Goal: Task Accomplishment & Management: Complete application form

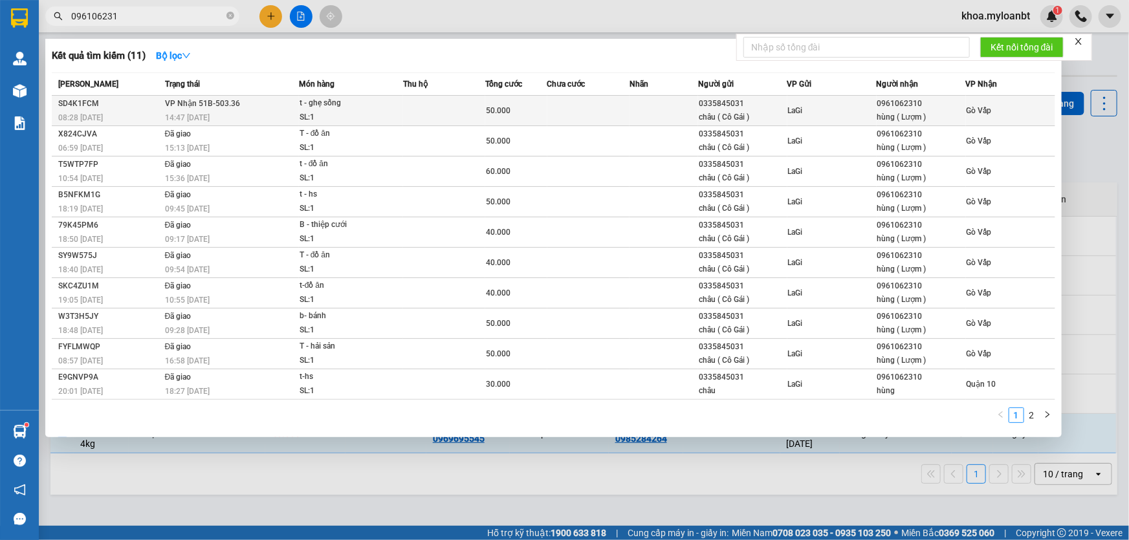
type input "096106231"
click at [326, 110] on div "t - ghẹ sống" at bounding box center [348, 103] width 97 height 14
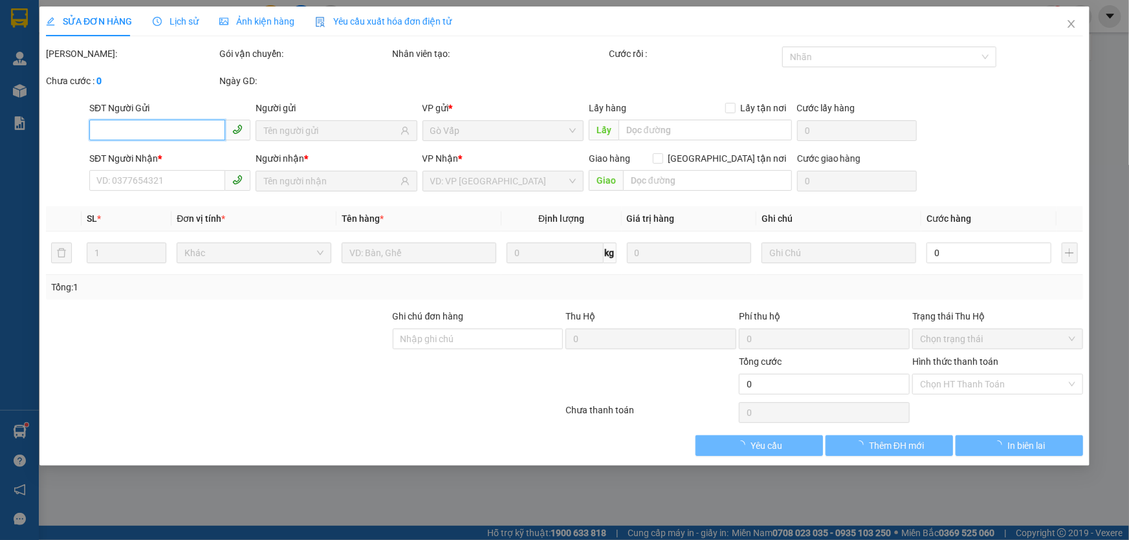
type input "0335845031"
type input "châu ( Cô Gái )"
type input "0961062310"
type input "hùng ( Lượm )"
type input "50.000"
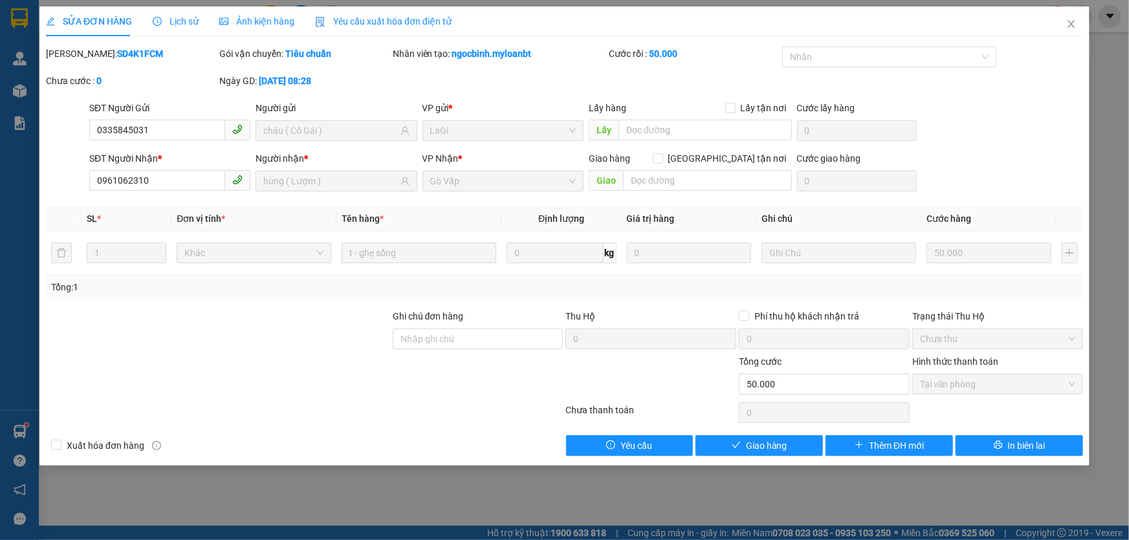
click at [807, 457] on div "SỬA ĐƠN HÀNG Lịch sử Ảnh kiện hàng Yêu cầu xuất hóa đơn điện tử Total Paid Fee …" at bounding box center [564, 235] width 1050 height 459
click at [807, 441] on button "Giao hàng" at bounding box center [759, 445] width 127 height 21
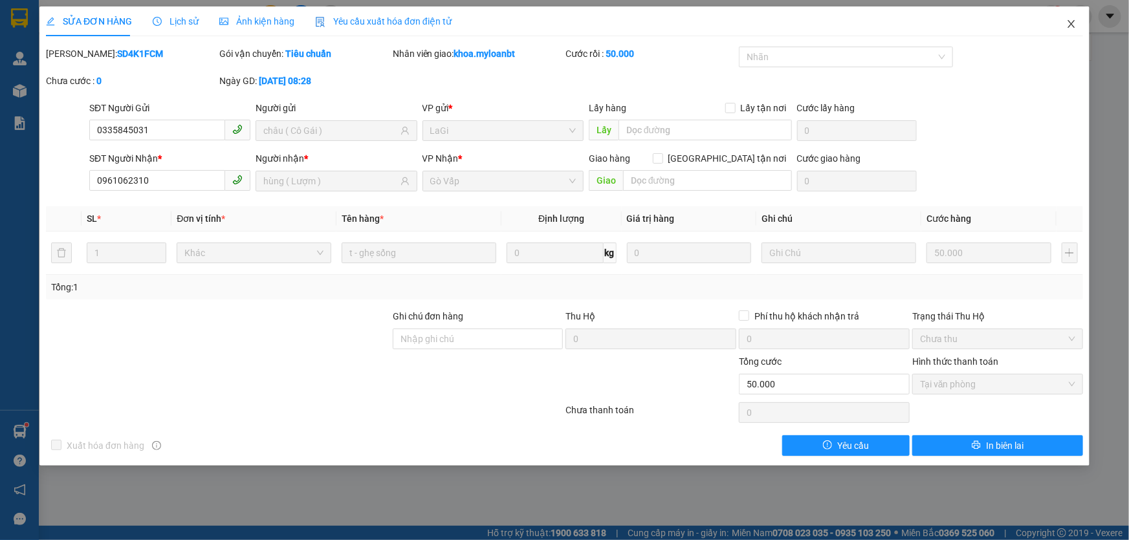
click at [1070, 33] on span "Close" at bounding box center [1071, 24] width 36 height 36
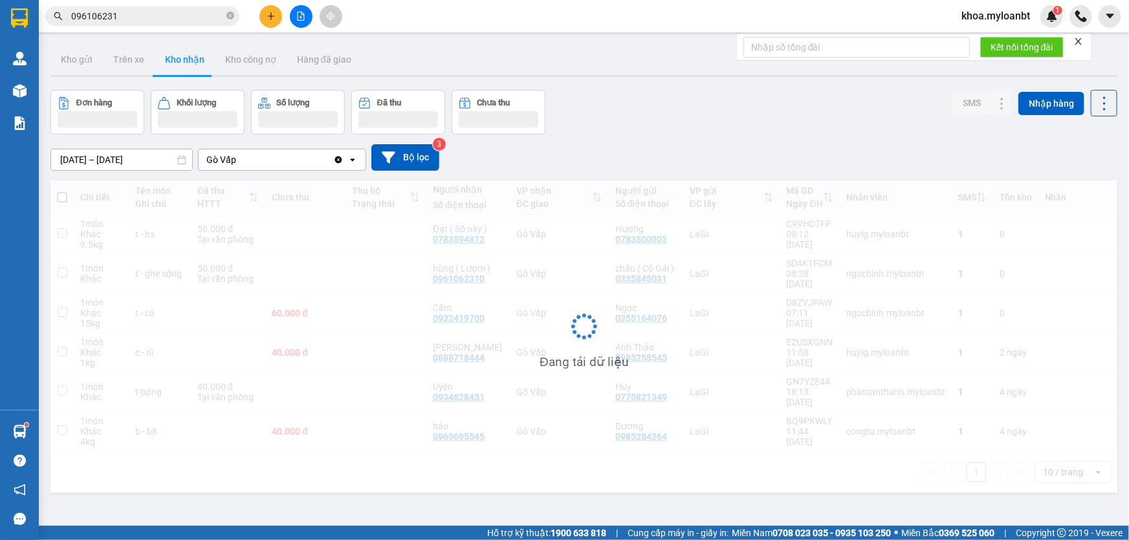
click at [263, 21] on button at bounding box center [270, 16] width 23 height 23
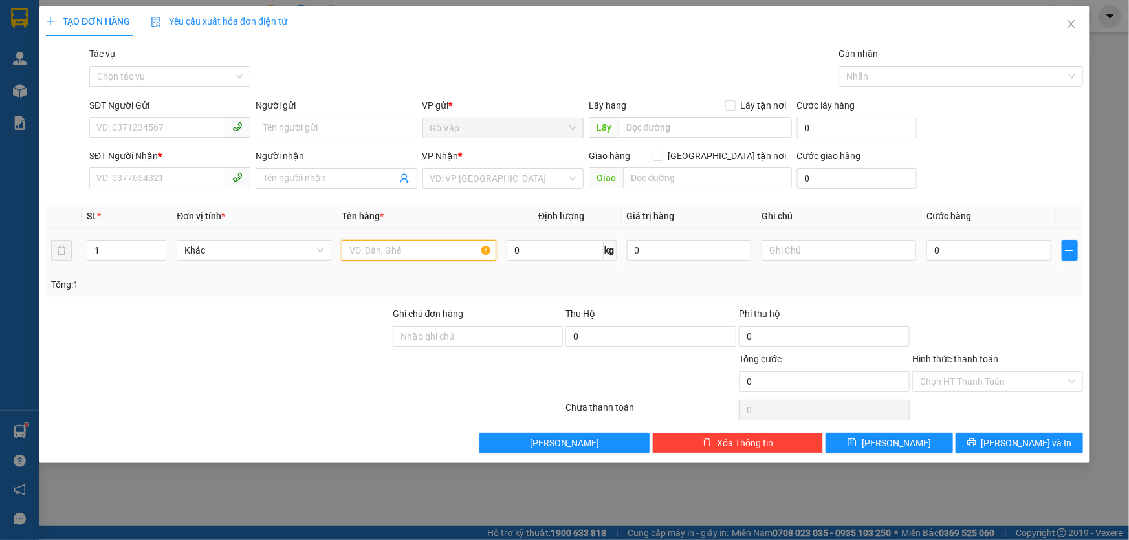
click at [449, 251] on input "text" at bounding box center [419, 250] width 155 height 21
type input "t- care,a"
click at [556, 256] on input "0" at bounding box center [555, 250] width 96 height 21
click at [554, 254] on input "2." at bounding box center [555, 250] width 96 height 21
type input "2.9"
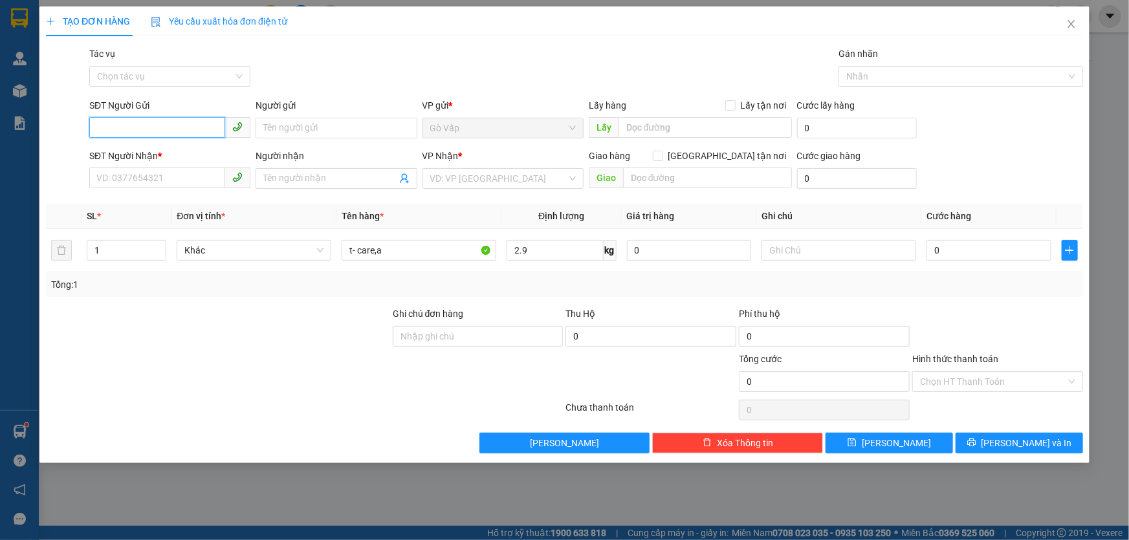
click at [157, 120] on input "SĐT Người Gửi" at bounding box center [157, 127] width 136 height 21
type input "091133039"
click at [292, 129] on input "Người gửi" at bounding box center [336, 128] width 161 height 21
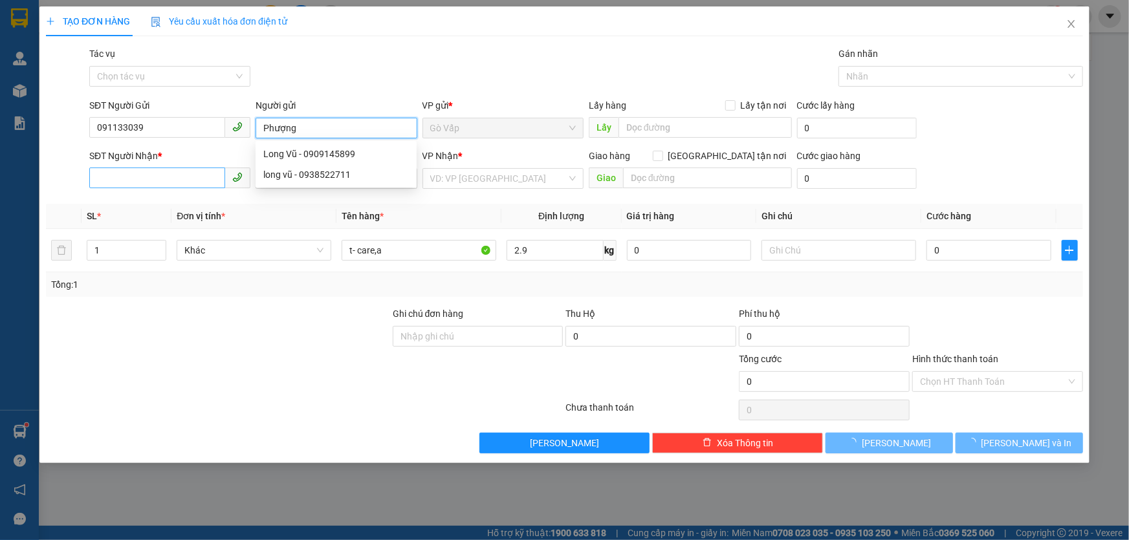
type input "Phượng"
click at [194, 173] on input "SĐT Người Nhận *" at bounding box center [157, 178] width 136 height 21
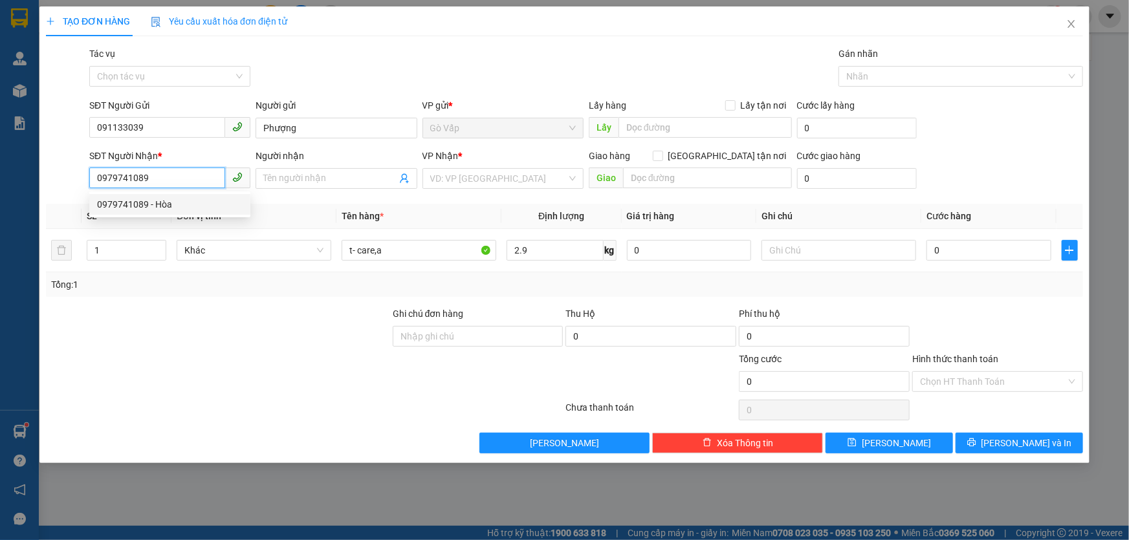
type input "0979741089"
click at [174, 218] on th "Đơn vị tính *" at bounding box center [253, 216] width 165 height 25
click at [178, 211] on span "Đơn vị tính *" at bounding box center [201, 216] width 49 height 10
click at [188, 166] on div "SĐT Người Nhận *" at bounding box center [169, 158] width 161 height 19
click at [188, 170] on input "0979741089" at bounding box center [157, 178] width 136 height 21
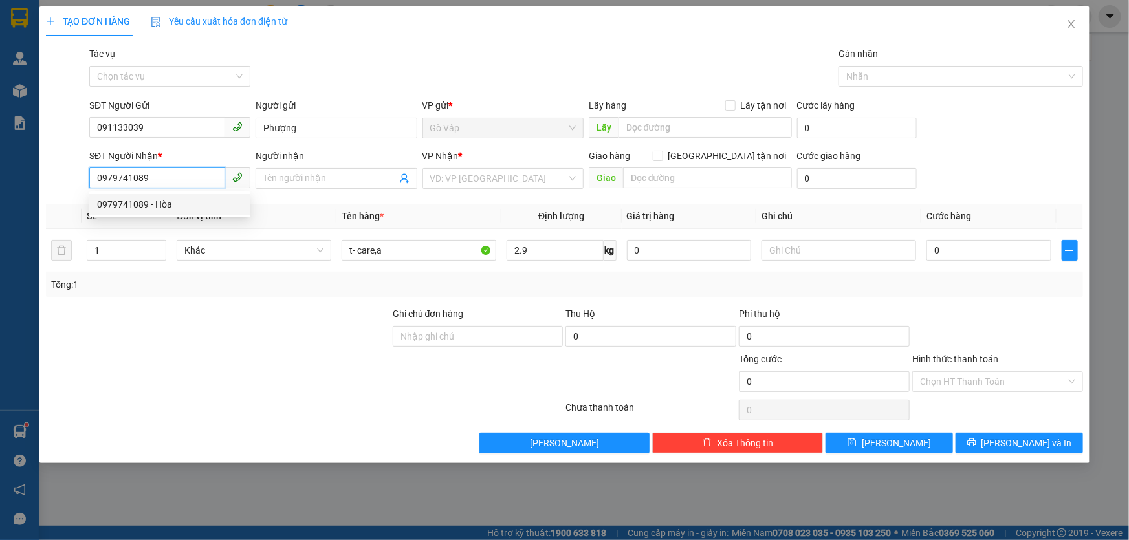
click at [184, 203] on div "0979741089 - Hòa" at bounding box center [170, 204] width 146 height 14
type input "Hòa"
click at [1001, 232] on td "0" at bounding box center [988, 250] width 135 height 43
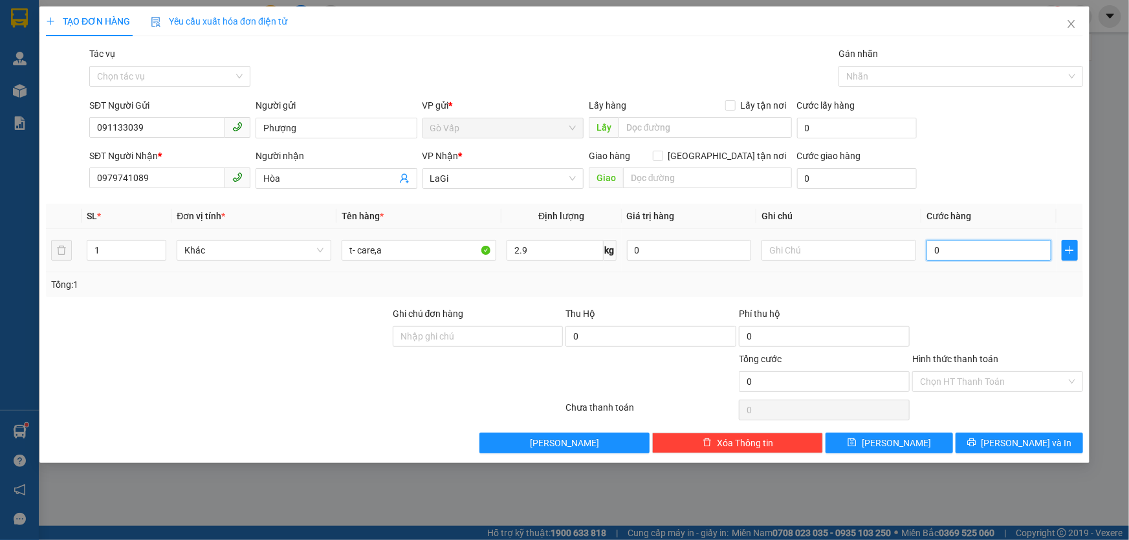
click at [988, 259] on input "0" at bounding box center [988, 250] width 125 height 21
type input "40"
type input "40.000"
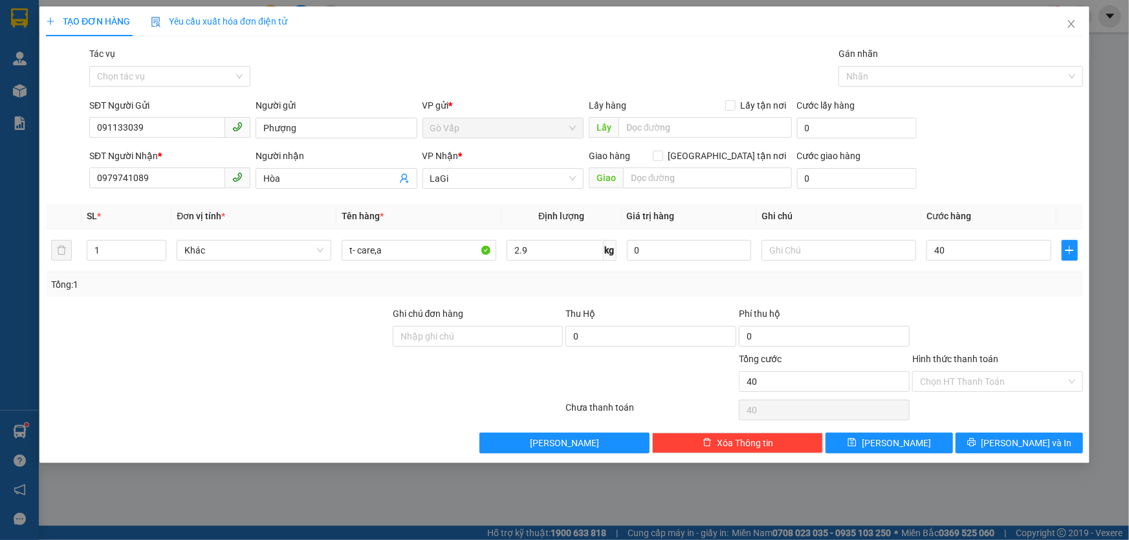
type input "40.000"
click at [1010, 296] on div "Tổng: 1" at bounding box center [564, 284] width 1037 height 25
click at [1016, 428] on div "Transit Pickup Surcharge Ids Transit Deliver Surcharge Ids Transit Deliver Surc…" at bounding box center [564, 250] width 1037 height 407
click at [983, 428] on div "Transit Pickup Surcharge Ids Transit Deliver Surcharge Ids Transit Deliver Surc…" at bounding box center [564, 250] width 1037 height 407
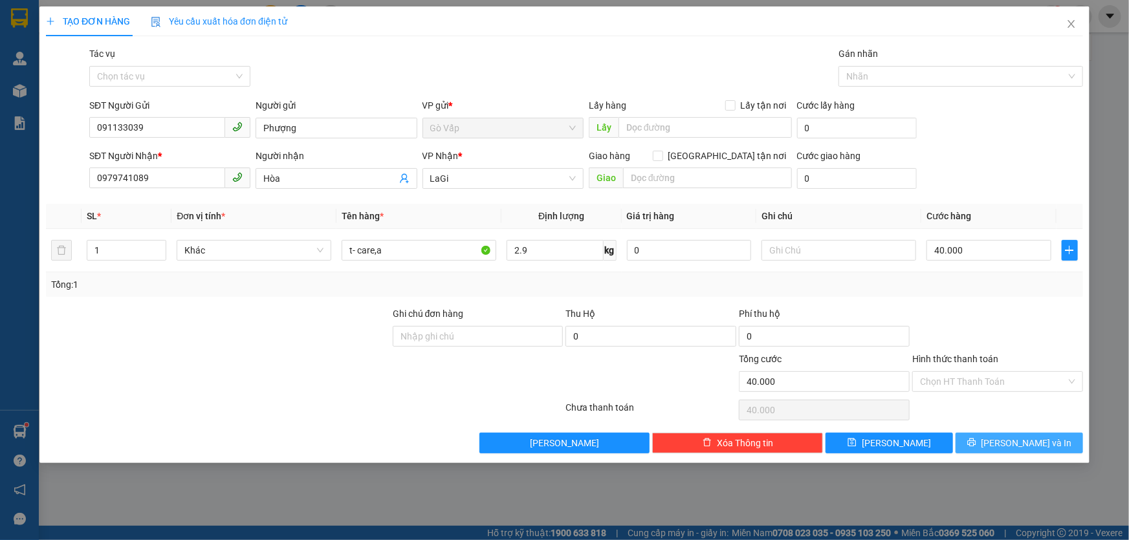
click at [983, 440] on button "[PERSON_NAME] và In" at bounding box center [1019, 443] width 127 height 21
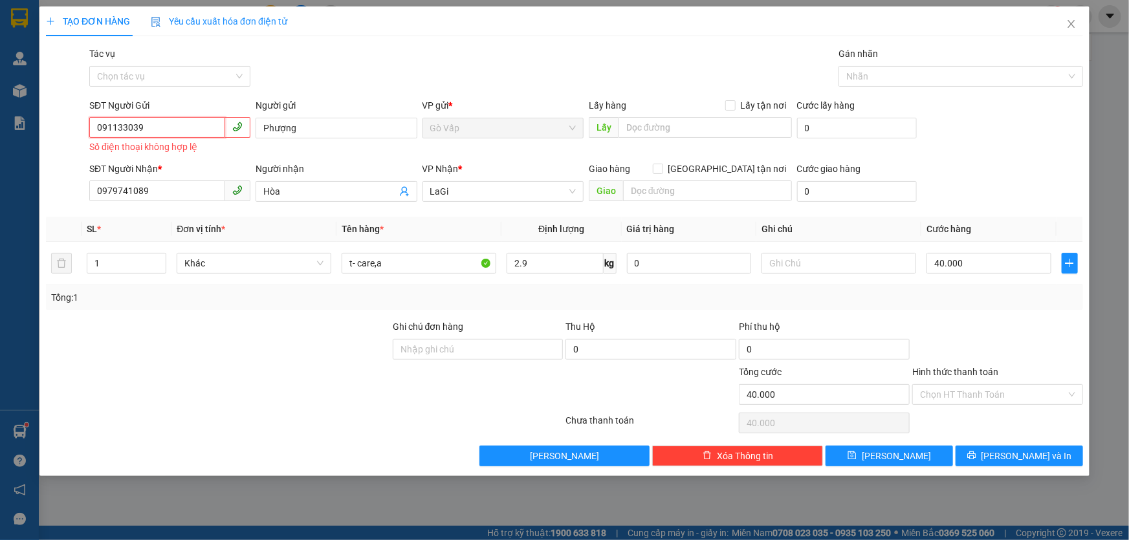
click at [211, 126] on input "091133039" at bounding box center [157, 127] width 136 height 21
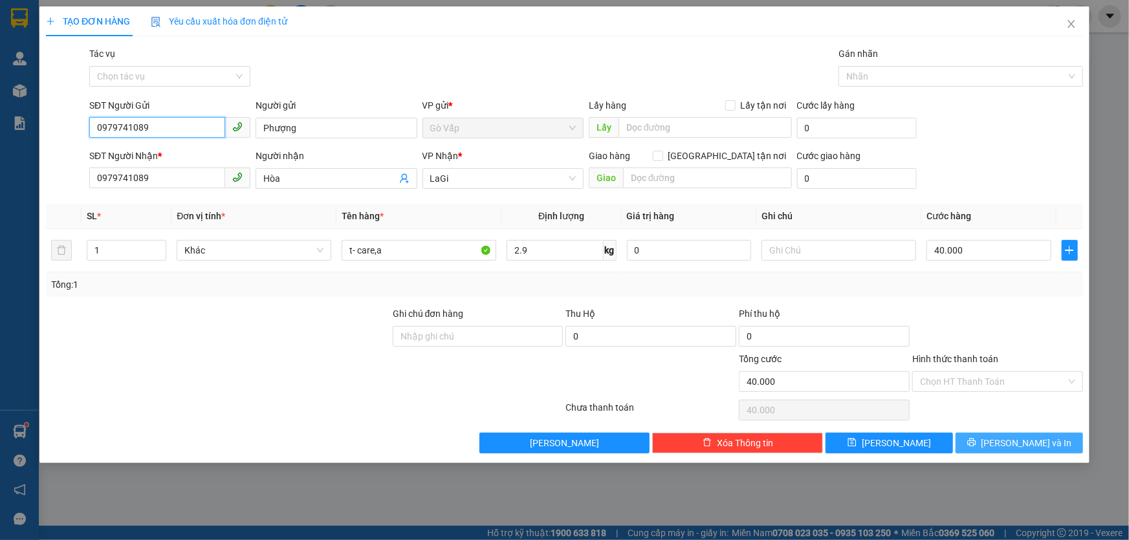
type input "0979741089"
click at [1007, 442] on button "[PERSON_NAME] và In" at bounding box center [1019, 443] width 127 height 21
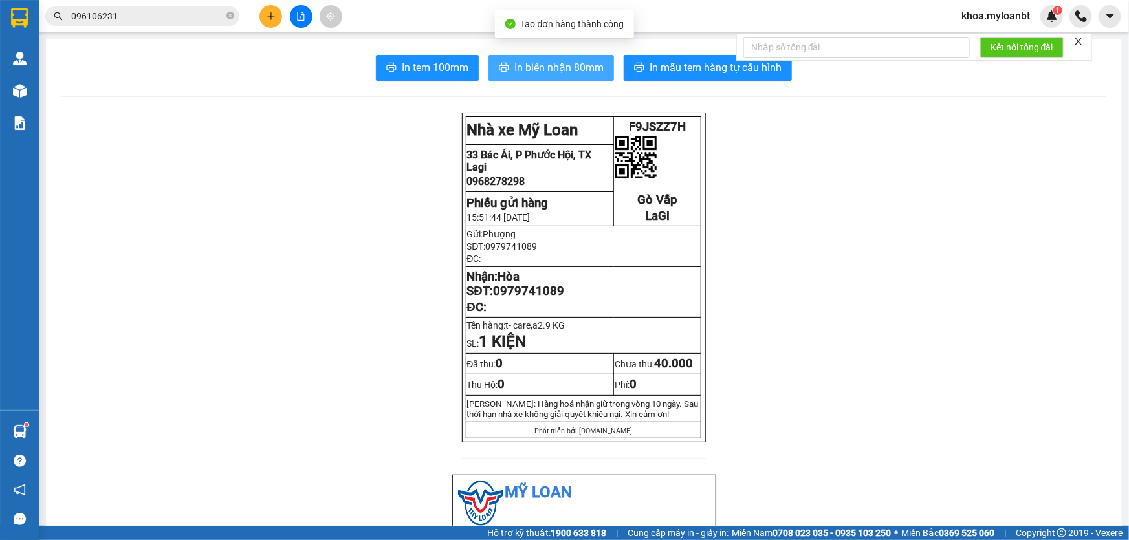
click at [583, 74] on span "In biên nhận 80mm" at bounding box center [558, 68] width 89 height 16
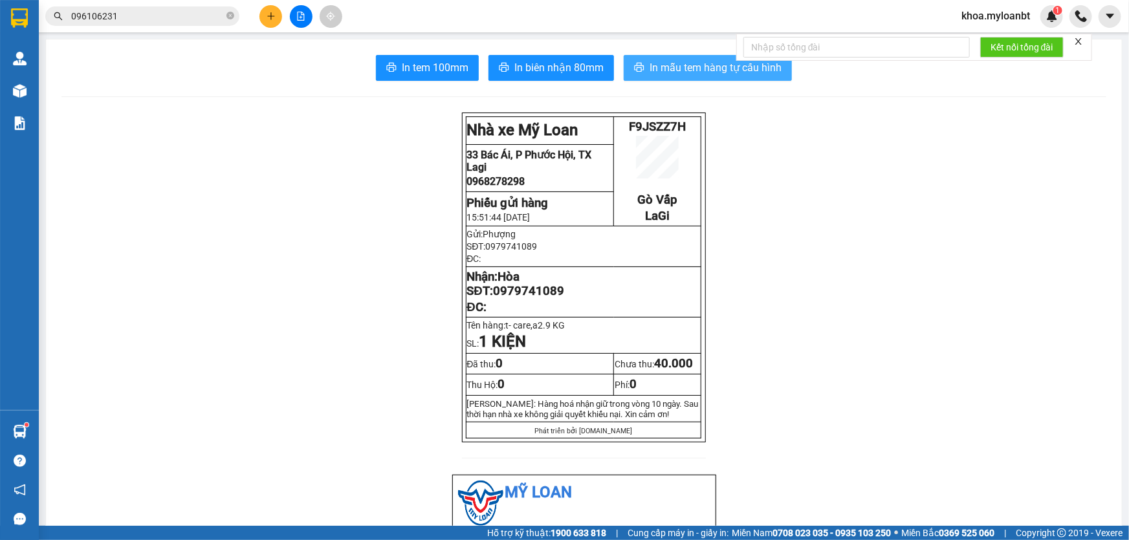
click at [664, 56] on button "In mẫu tem hàng tự cấu hình" at bounding box center [708, 68] width 168 height 26
drag, startPoint x: 472, startPoint y: 266, endPoint x: 584, endPoint y: 295, distance: 115.0
click at [562, 291] on tbody "Nhà xe Mỹ Loan F9JSZZ7H [GEOGRAPHIC_DATA] 33 Bác Ái, P Phước Hội, [GEOGRAPH…" at bounding box center [583, 278] width 235 height 322
click at [501, 252] on span "0979741089" at bounding box center [512, 246] width 52 height 10
click at [673, 127] on span "F9JSZZ7H" at bounding box center [657, 127] width 57 height 14
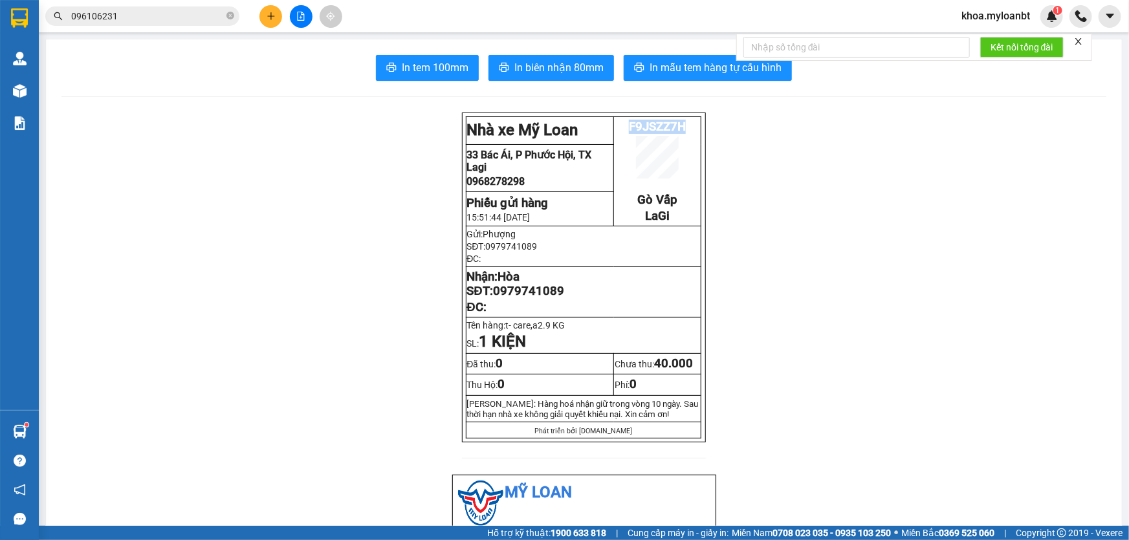
click at [673, 127] on span "F9JSZZ7H" at bounding box center [657, 127] width 57 height 14
copy span "F9JSZZ7H"
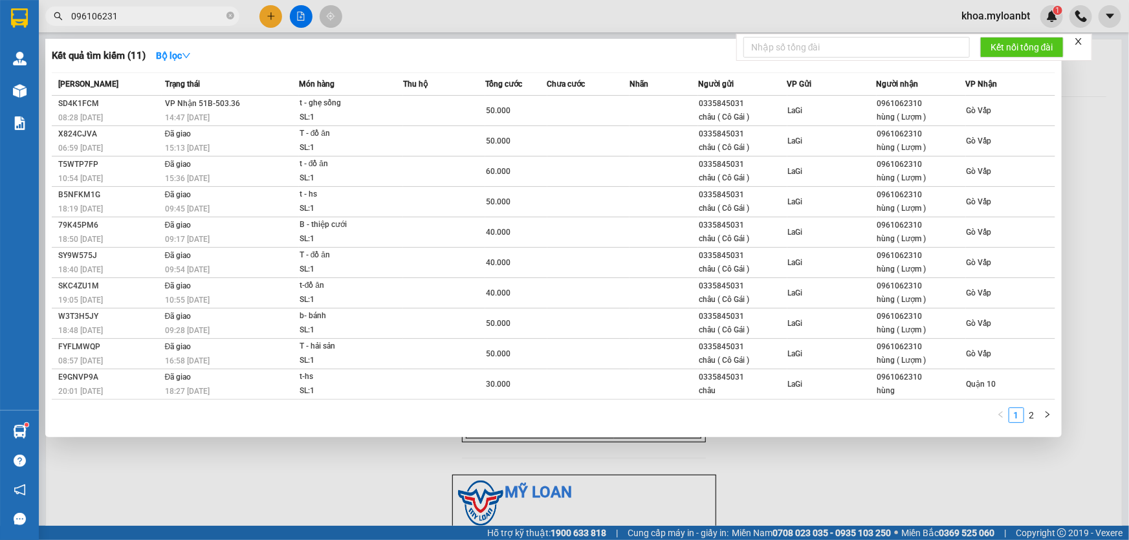
click at [148, 13] on input "096106231" at bounding box center [147, 16] width 153 height 14
paste input "F9JSZZ7H"
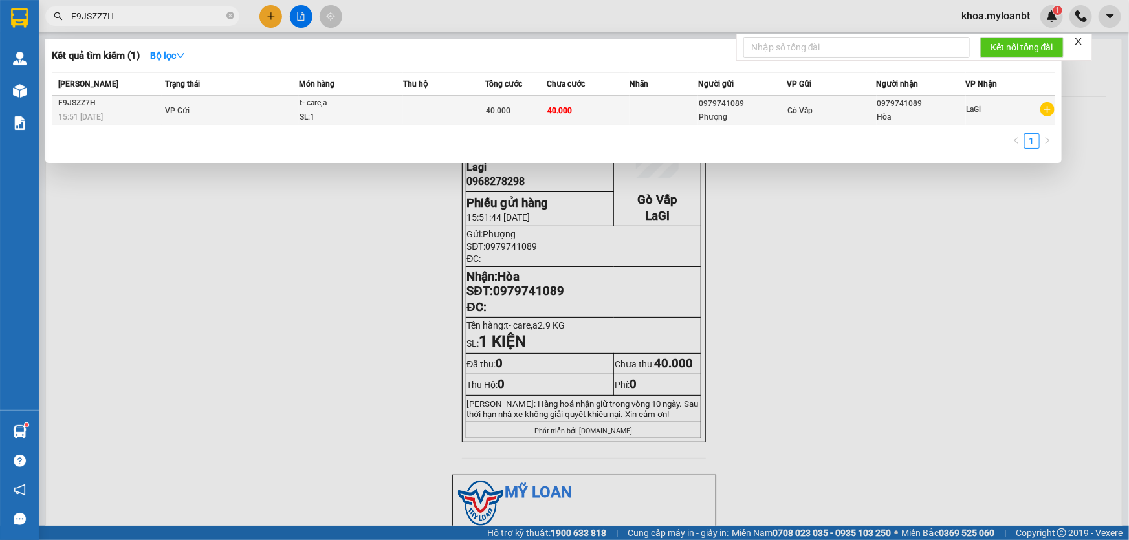
type input "F9JSZZ7H"
click at [297, 104] on td "VP Gửi" at bounding box center [230, 111] width 137 height 30
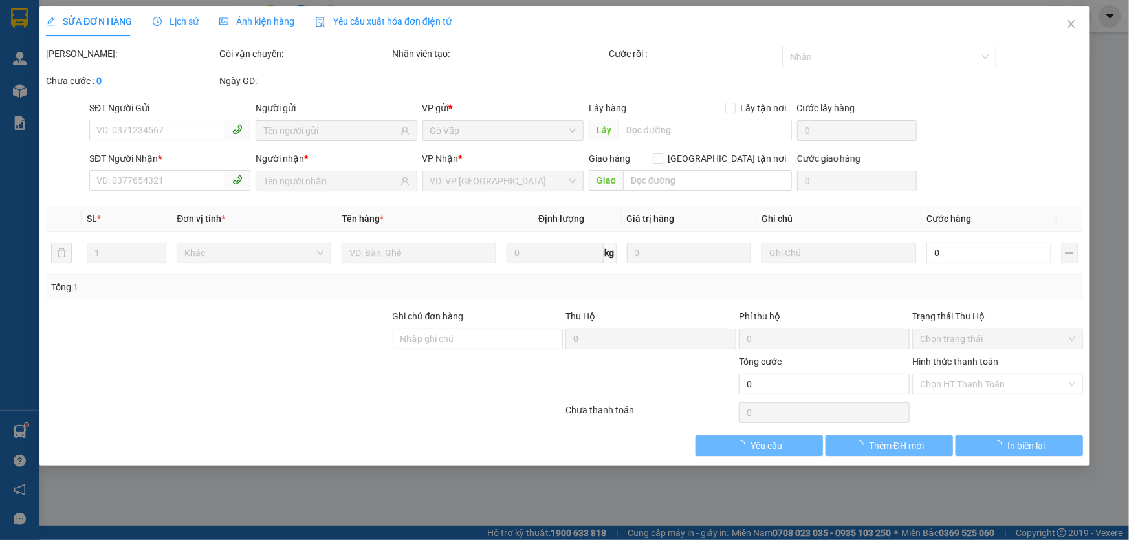
type input "0979741089"
type input "40.000"
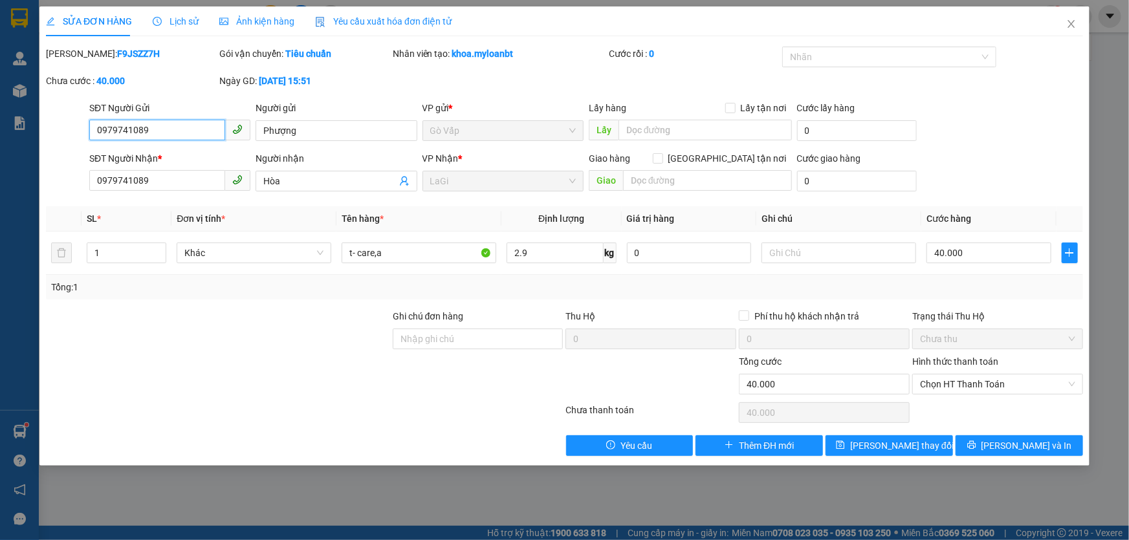
click at [208, 137] on input "0979741089" at bounding box center [157, 130] width 136 height 21
type input "0911733039"
click at [931, 444] on button "[PERSON_NAME] thay đổi" at bounding box center [889, 445] width 127 height 21
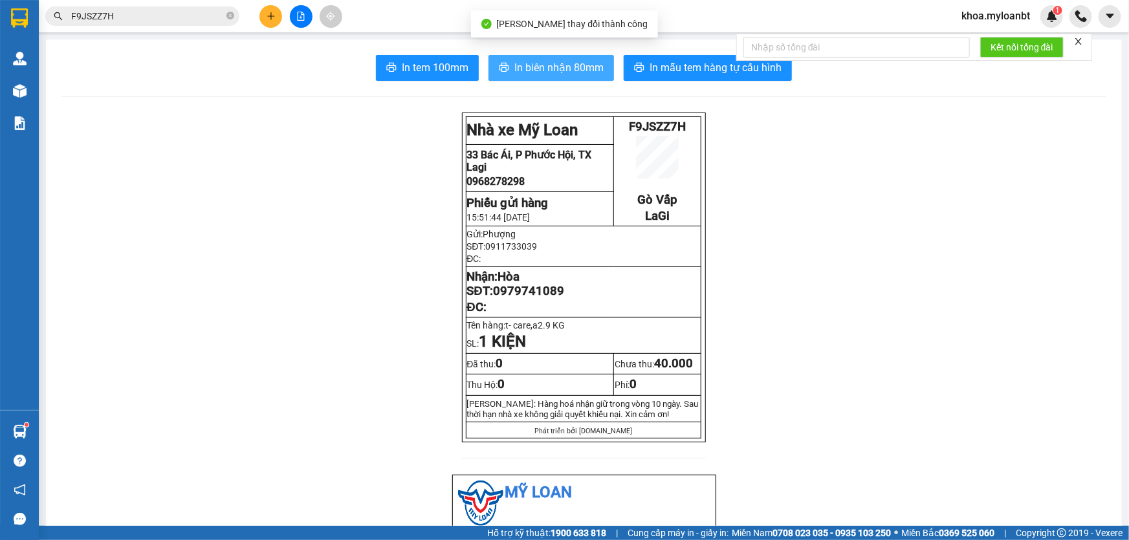
click at [558, 60] on span "In biên nhận 80mm" at bounding box center [558, 68] width 89 height 16
click at [565, 72] on span "In biên nhận 80mm" at bounding box center [558, 68] width 89 height 16
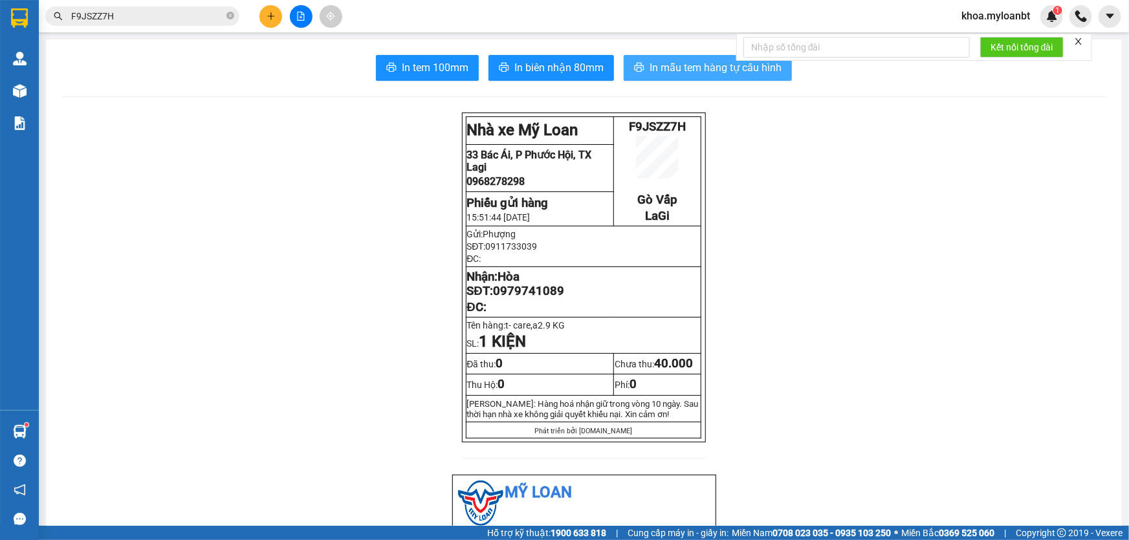
click at [694, 60] on span "In mẫu tem hàng tự cấu hình" at bounding box center [716, 68] width 132 height 16
click at [110, 25] on span "F9JSZZ7H" at bounding box center [142, 15] width 194 height 19
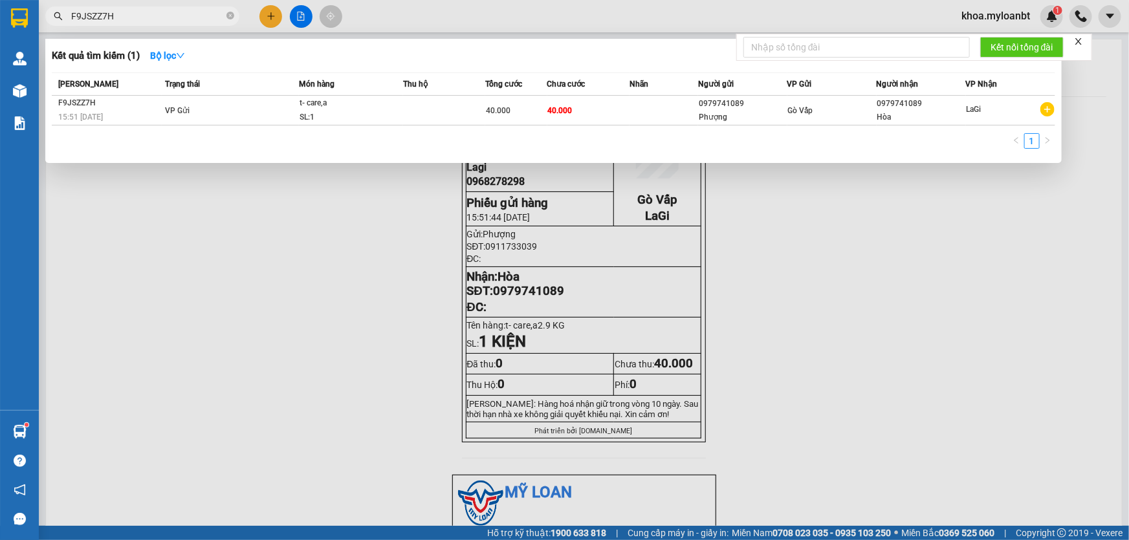
click at [131, 19] on input "F9JSZZ7H" at bounding box center [147, 16] width 153 height 14
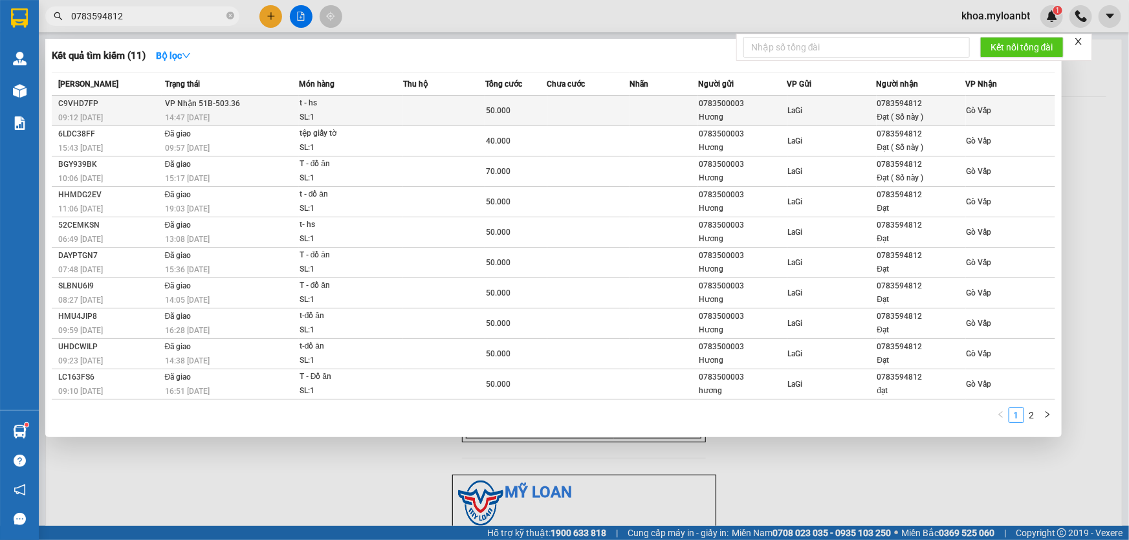
type input "0783594812"
click at [867, 113] on div "LaGi" at bounding box center [832, 111] width 88 height 14
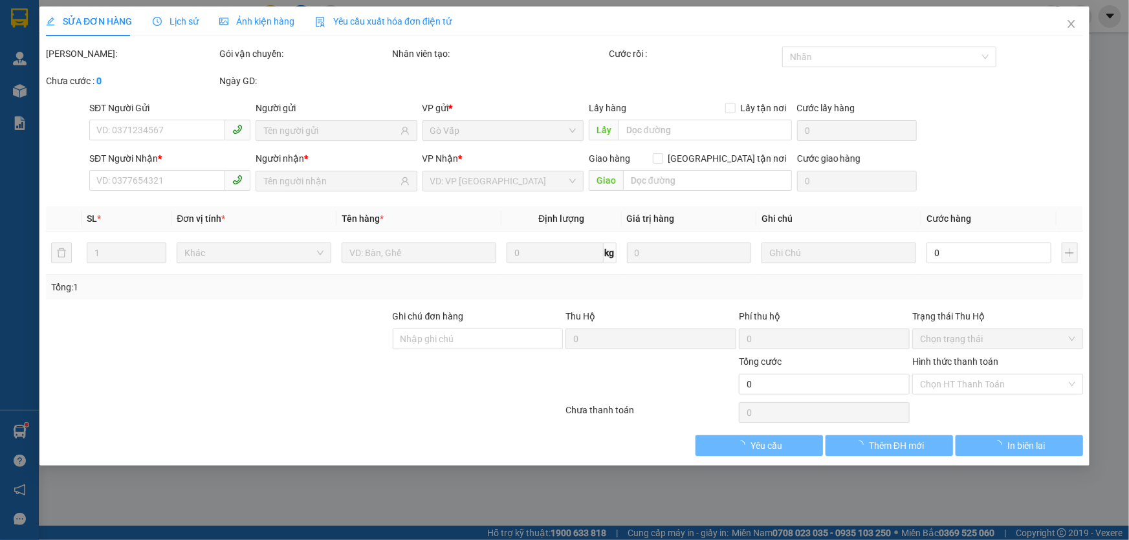
type input "0783500003"
type input "Hương"
type input "0783594812"
type input "Đạt ( Số này )"
type input "50.000"
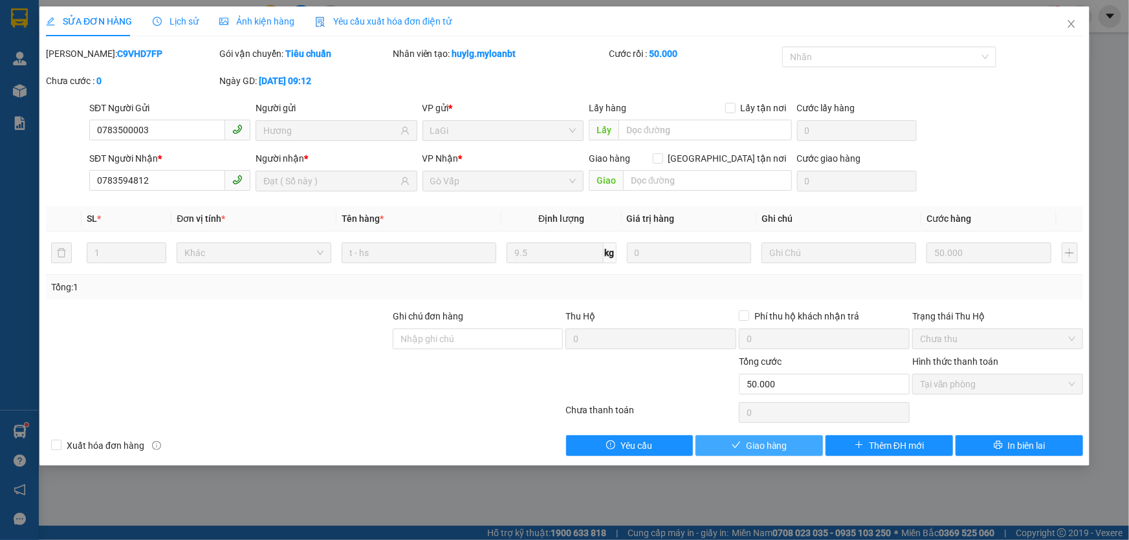
click at [762, 453] on button "Giao hàng" at bounding box center [759, 445] width 127 height 21
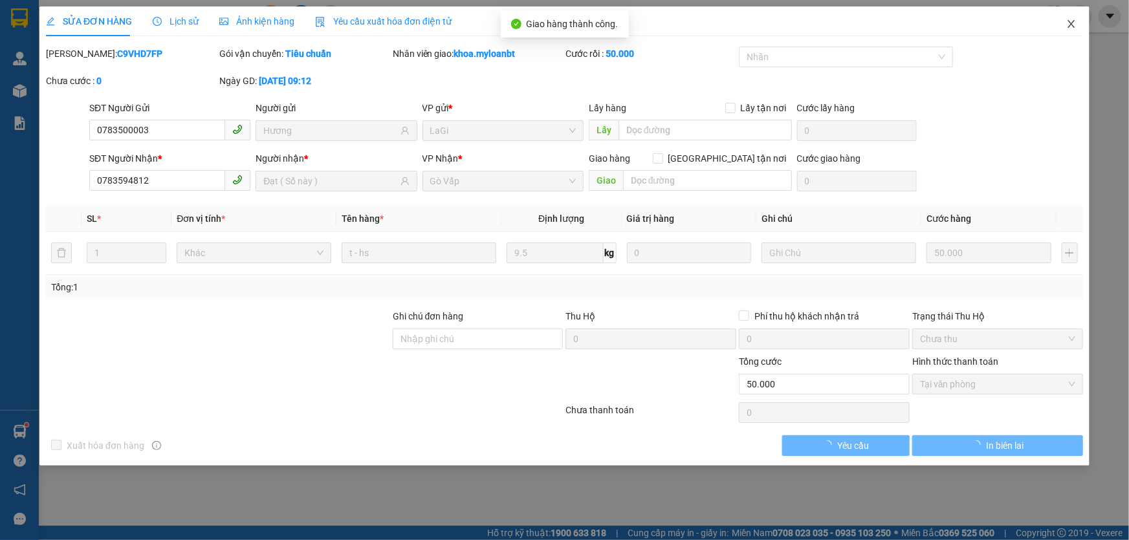
click at [1068, 18] on span "Close" at bounding box center [1071, 24] width 36 height 36
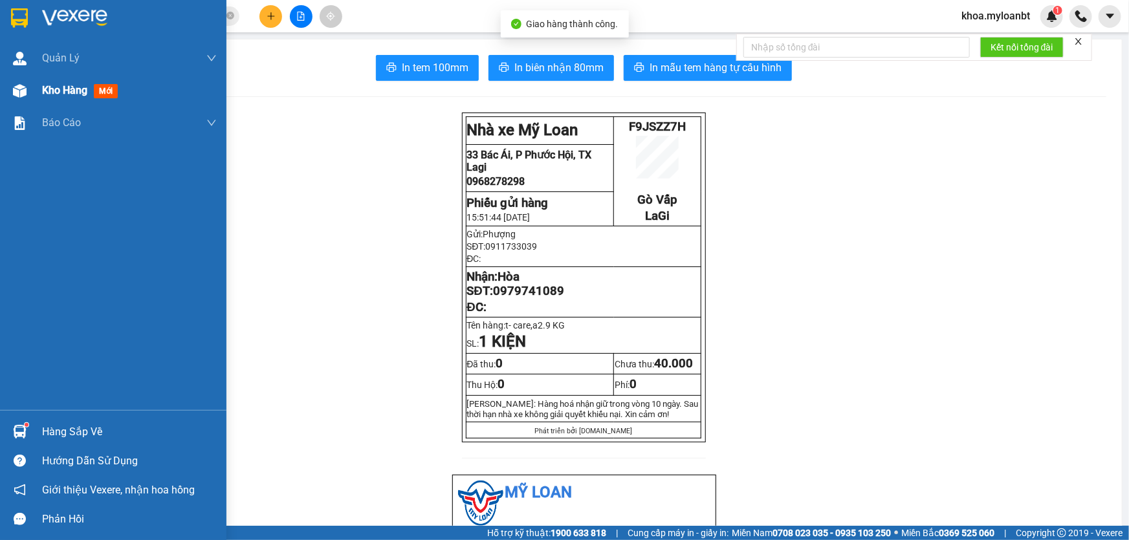
click at [5, 91] on div "Kho hàng mới" at bounding box center [113, 90] width 226 height 32
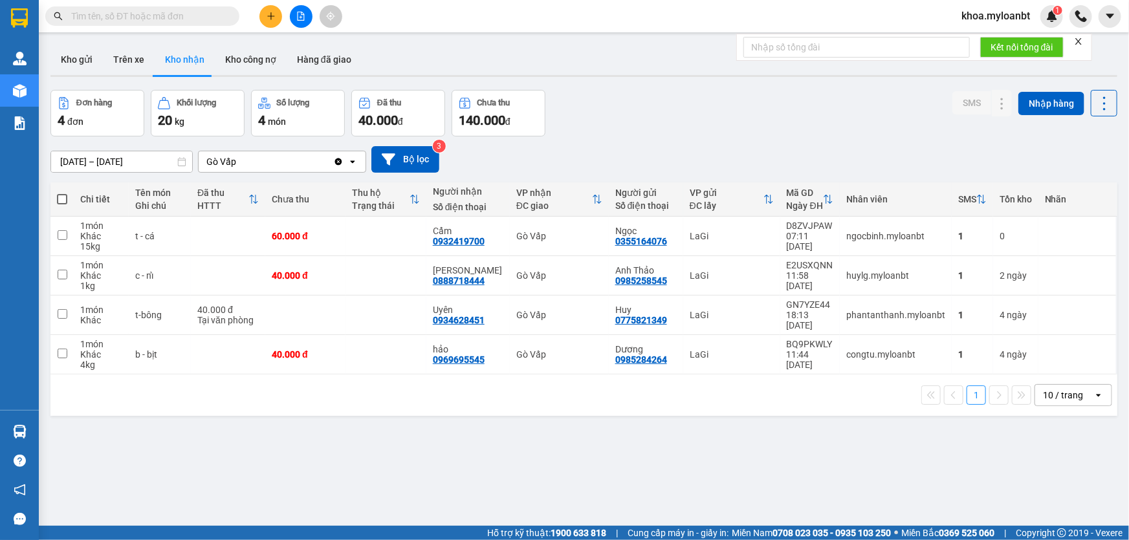
click at [265, 16] on button at bounding box center [270, 16] width 23 height 23
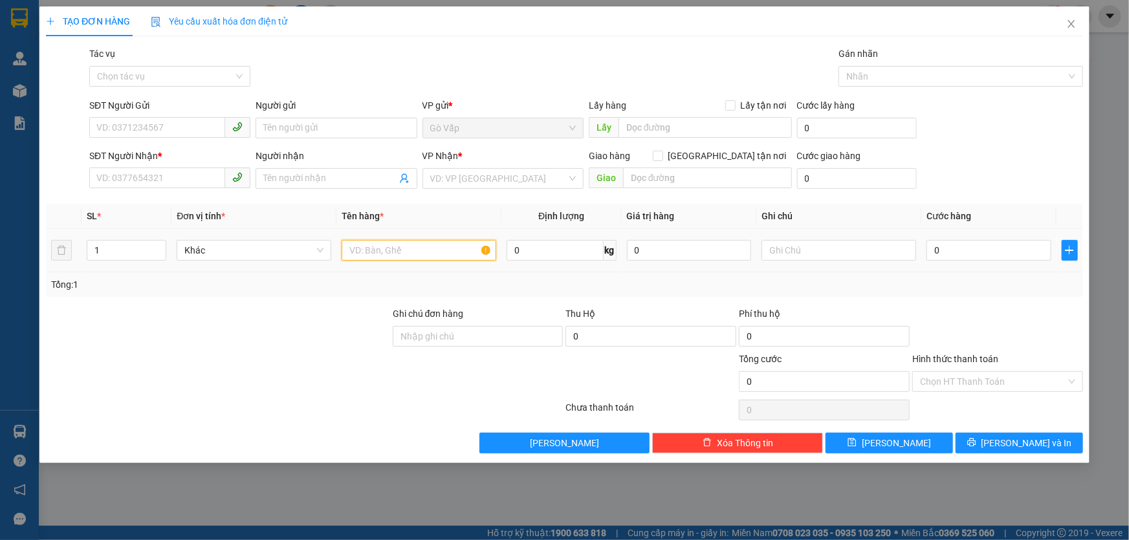
click at [437, 250] on input "text" at bounding box center [419, 250] width 155 height 21
type input "c- dt"
click at [119, 123] on input "SĐT Người Gửi" at bounding box center [157, 127] width 136 height 21
type input "0328580871"
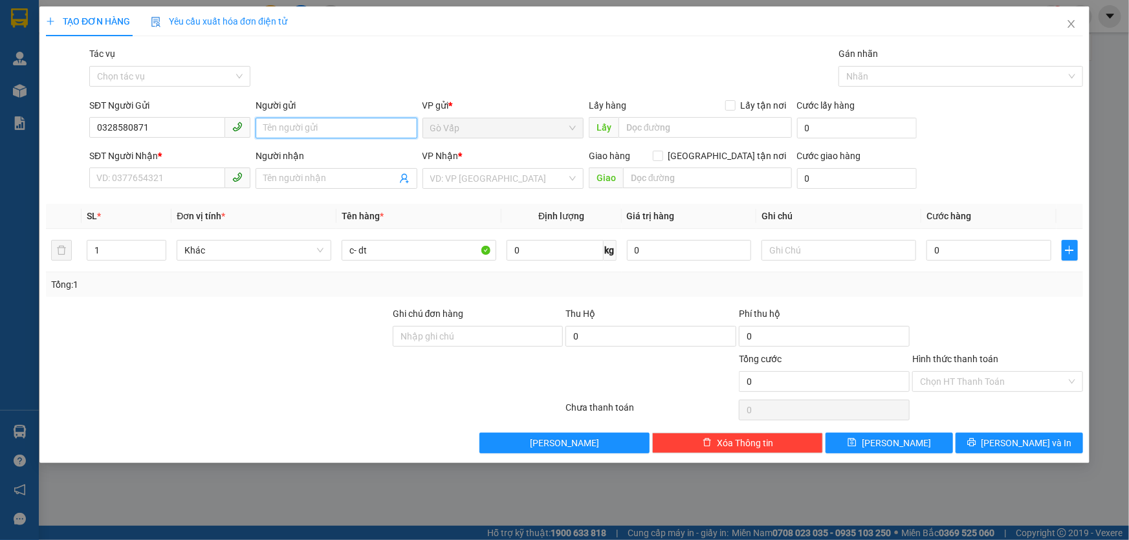
click at [285, 133] on input "Người gửi" at bounding box center [336, 128] width 161 height 21
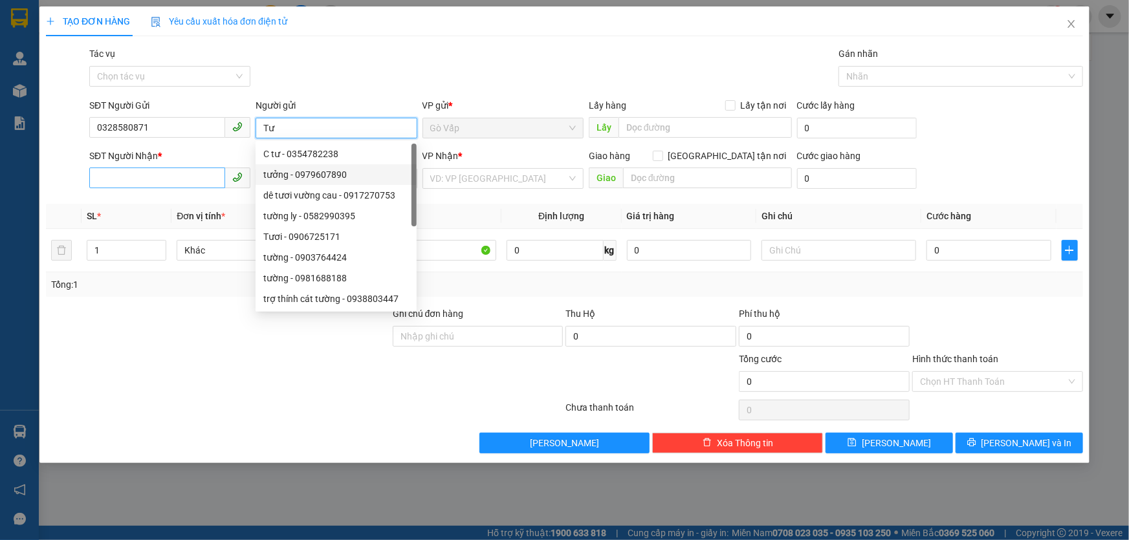
type input "Tư"
click at [156, 173] on input "SĐT Người Nhận *" at bounding box center [157, 178] width 136 height 21
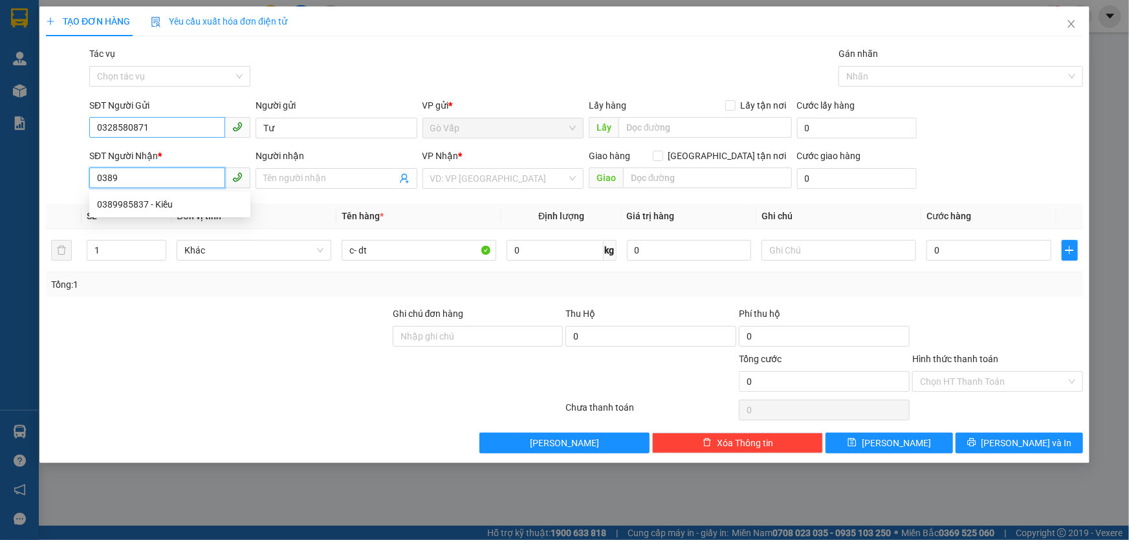
type input "0389"
click at [173, 129] on input "0328580871" at bounding box center [157, 127] width 136 height 21
type input "0389675740"
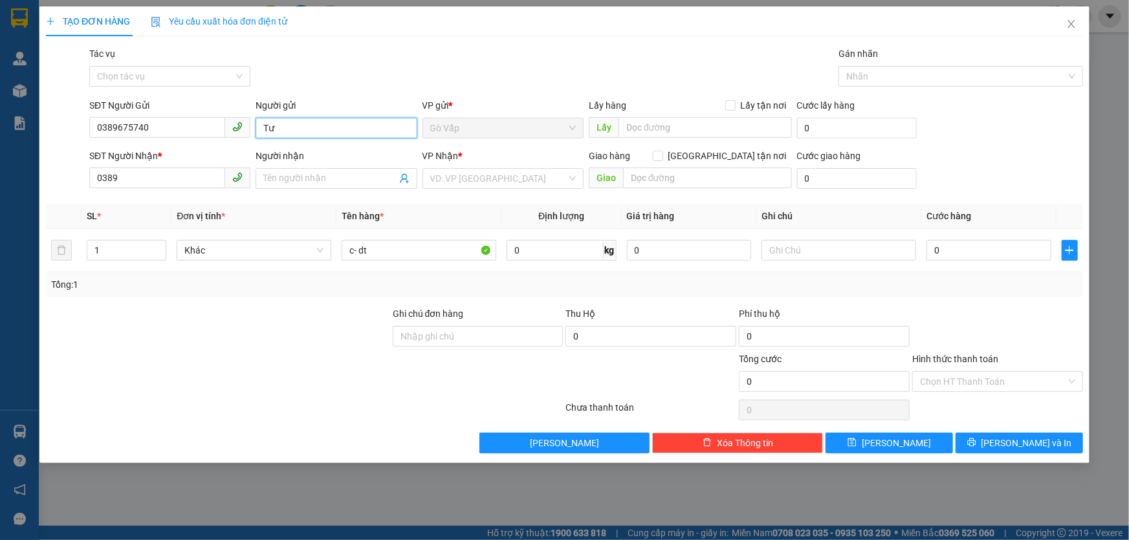
click at [274, 129] on input "Tư" at bounding box center [336, 128] width 161 height 21
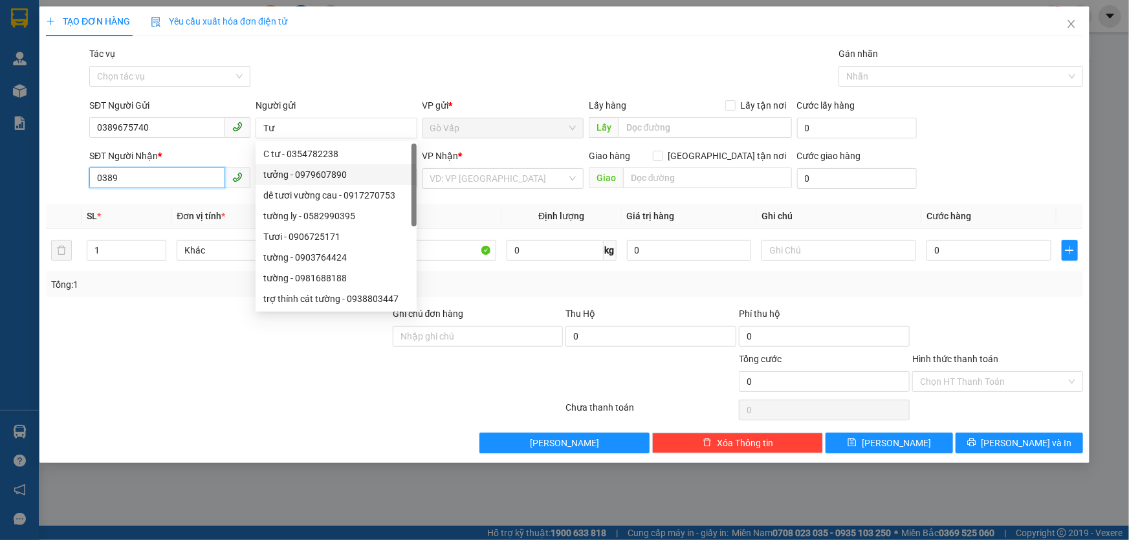
click at [168, 168] on input "0389" at bounding box center [157, 178] width 136 height 21
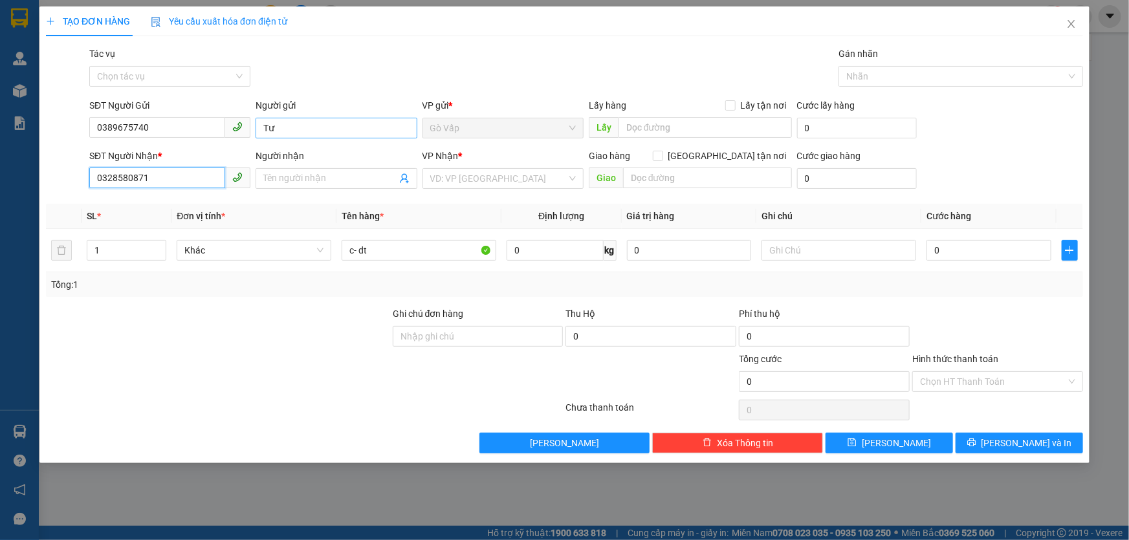
type input "0328580871"
click at [312, 131] on input "Tư" at bounding box center [336, 128] width 161 height 21
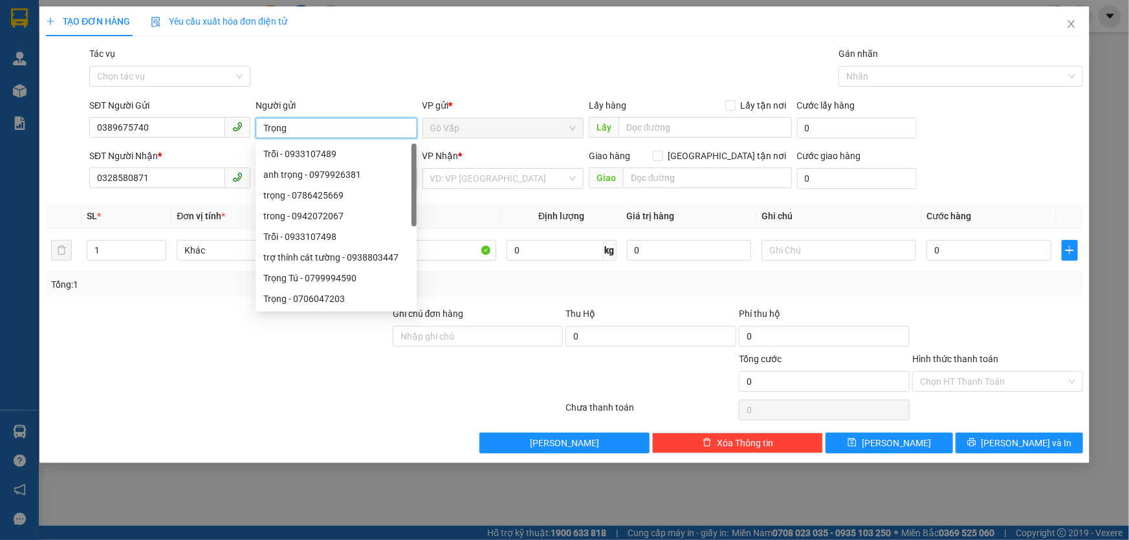
type input "Trọng"
click at [388, 97] on div "Transit Pickup Surcharge Ids Transit Deliver Surcharge Ids Transit Deliver Surc…" at bounding box center [564, 250] width 1037 height 407
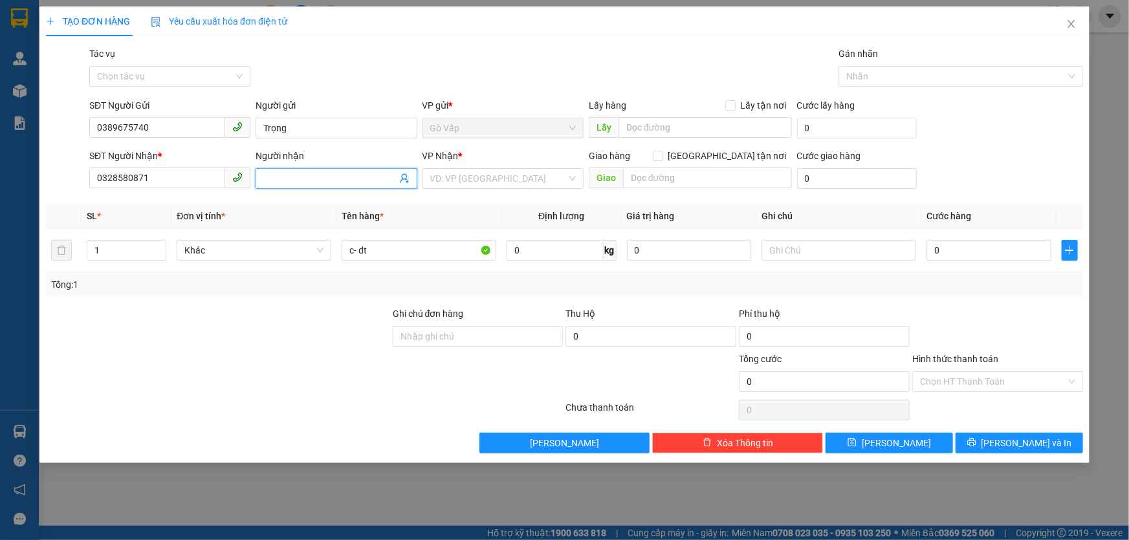
click at [340, 184] on input "Người nhận" at bounding box center [329, 178] width 133 height 14
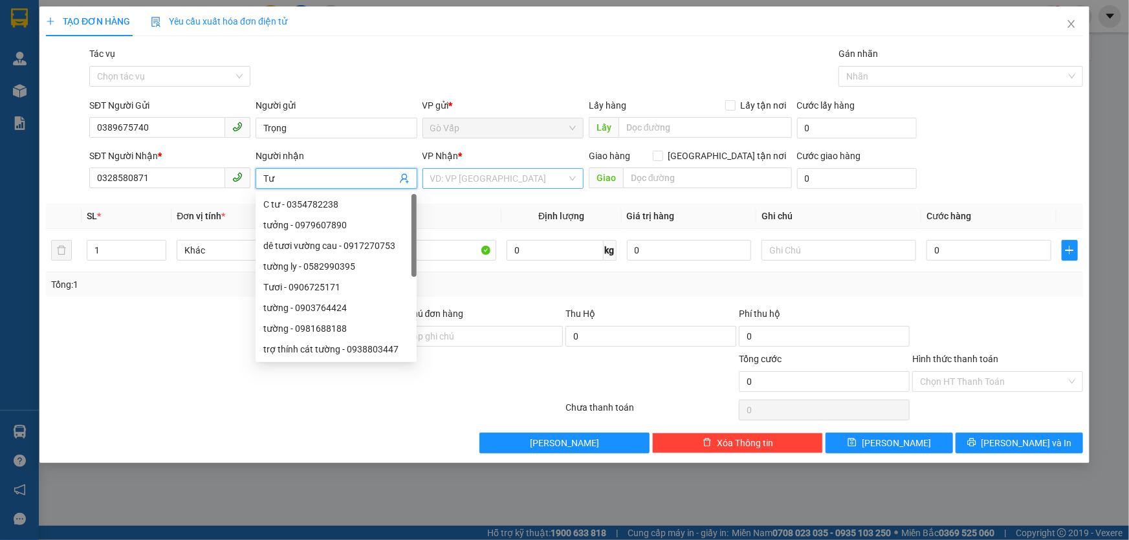
type input "Tư"
click at [521, 186] on input "search" at bounding box center [498, 178] width 137 height 19
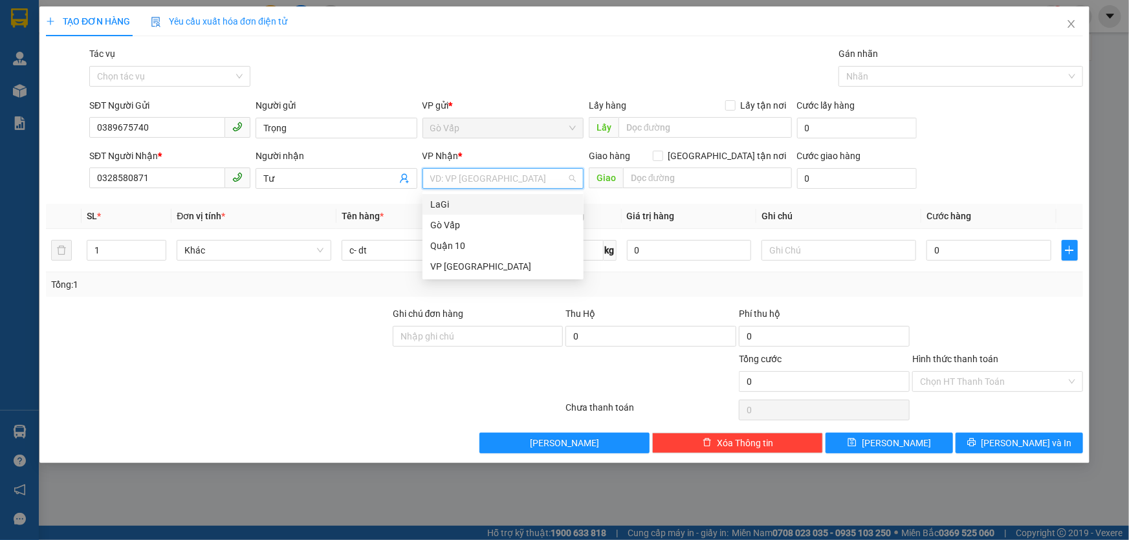
click at [501, 205] on div "LaGi" at bounding box center [503, 204] width 146 height 14
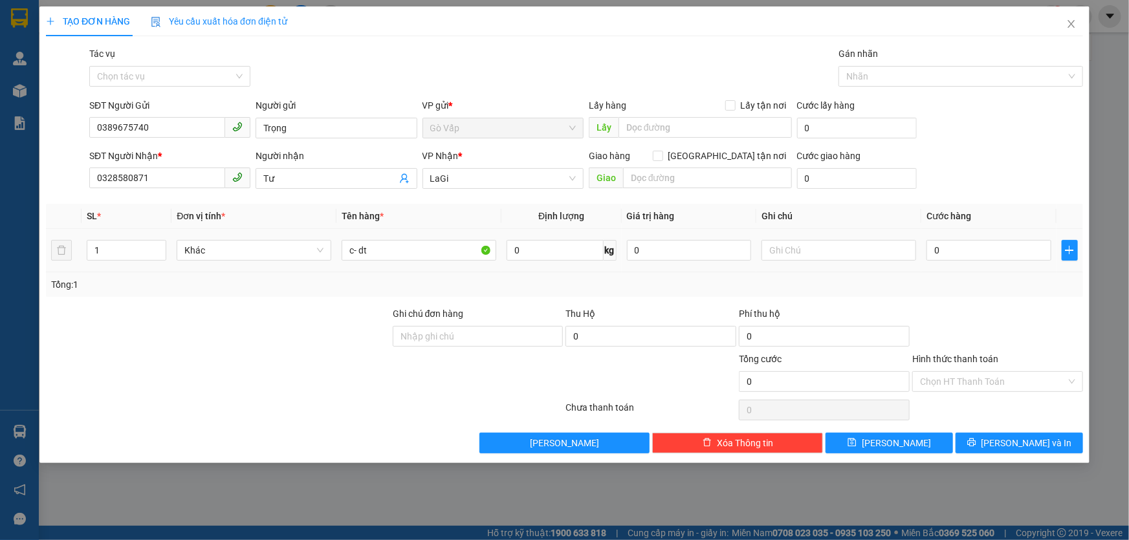
click at [969, 236] on td "0" at bounding box center [988, 250] width 135 height 43
click at [964, 256] on input "0" at bounding box center [988, 250] width 125 height 21
type input "5"
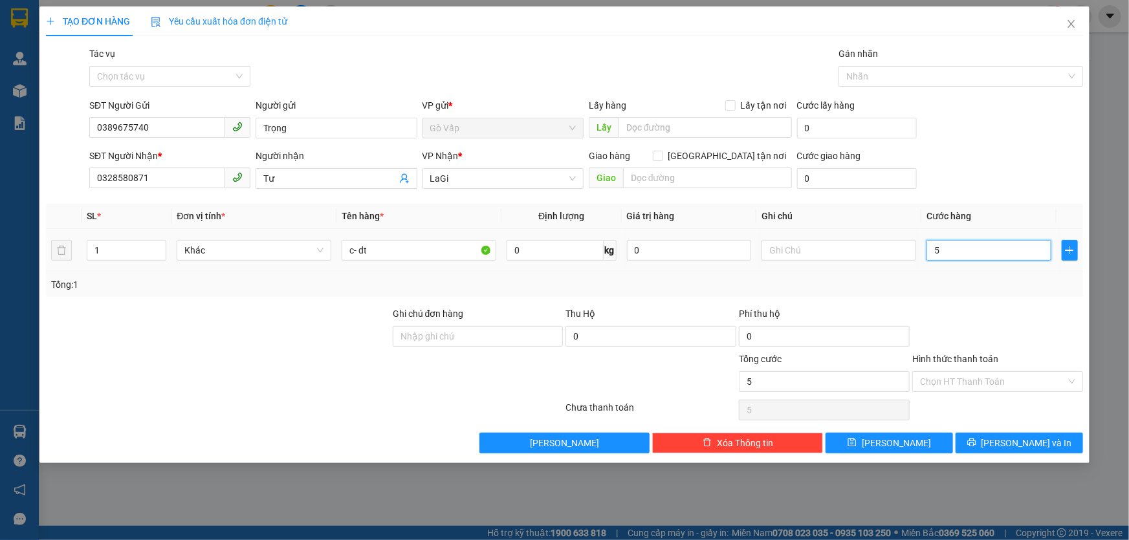
type input "50"
type input "50.000"
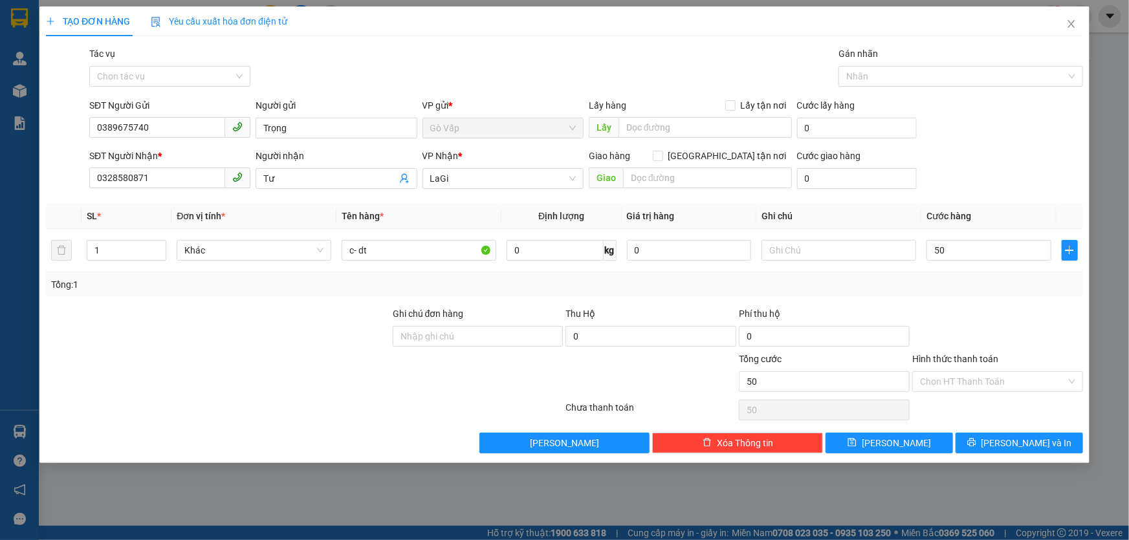
type input "50.000"
click at [1016, 300] on div "Transit Pickup Surcharge Ids Transit Deliver Surcharge Ids Transit Deliver Surc…" at bounding box center [564, 250] width 1037 height 407
drag, startPoint x: 994, startPoint y: 417, endPoint x: 1006, endPoint y: 457, distance: 42.6
click at [994, 419] on div "Chọn HT Thanh Toán" at bounding box center [997, 410] width 173 height 26
click at [1006, 457] on div "TẠO ĐƠN HÀNG Yêu cầu xuất hóa đơn điện tử Transit Pickup Surcharge Ids Transit …" at bounding box center [564, 234] width 1050 height 457
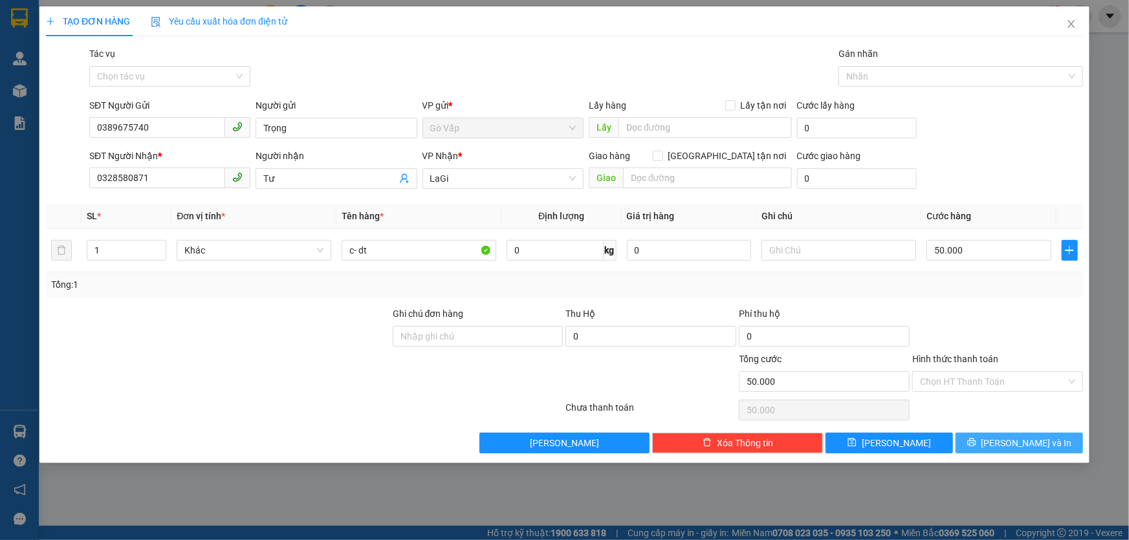
click at [1032, 433] on button "[PERSON_NAME] và In" at bounding box center [1019, 443] width 127 height 21
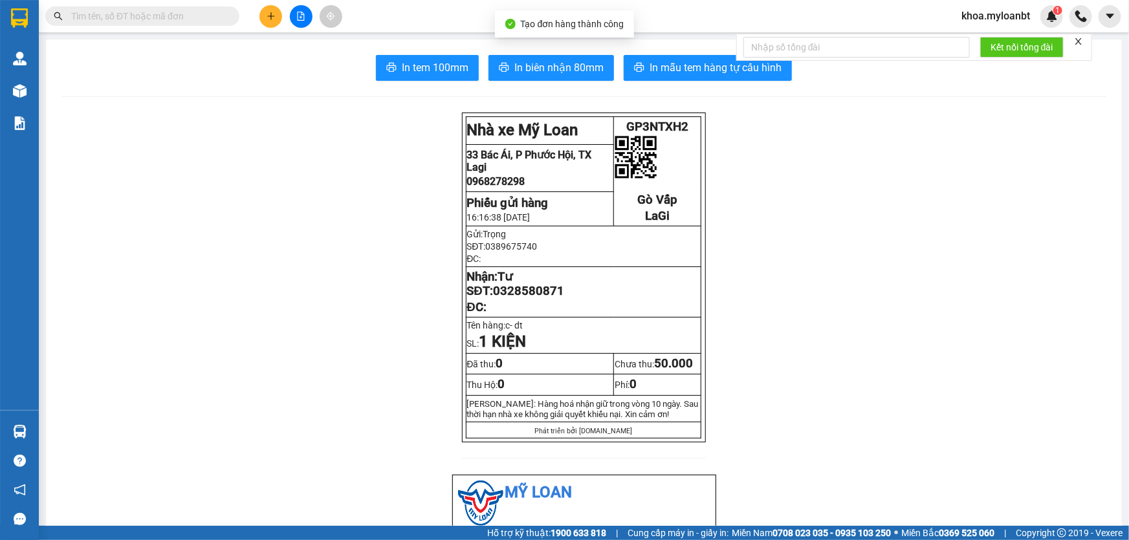
click at [615, 80] on div "In tem 100mm In biên nhận 80mm In mẫu tem hàng tự cấu hình" at bounding box center [583, 68] width 1045 height 26
click at [582, 74] on span "In biên nhận 80mm" at bounding box center [558, 68] width 89 height 16
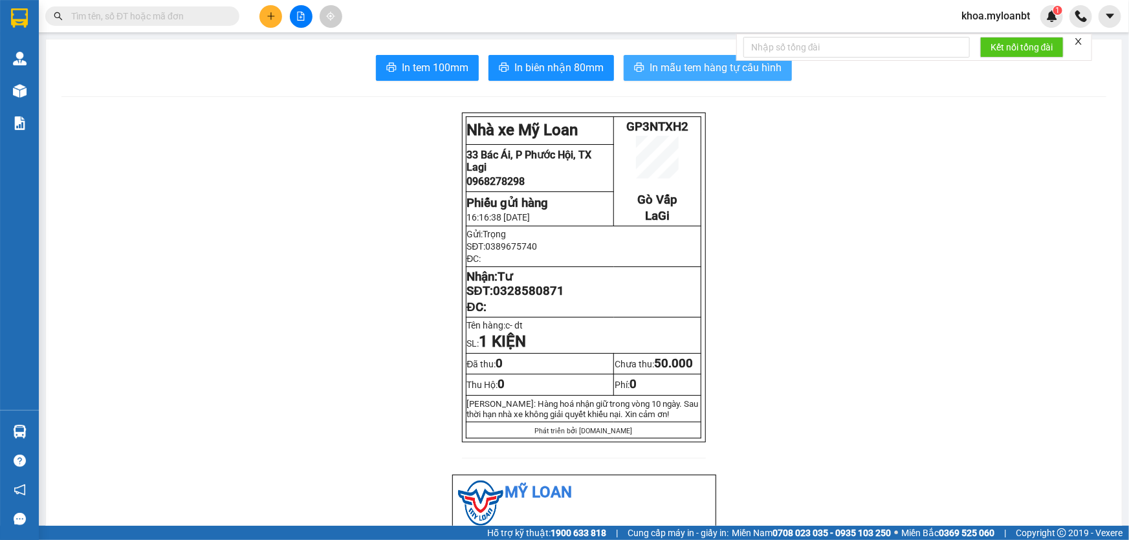
click at [664, 69] on span "In mẫu tem hàng tự cấu hình" at bounding box center [716, 68] width 132 height 16
click at [259, 13] on button at bounding box center [270, 16] width 23 height 23
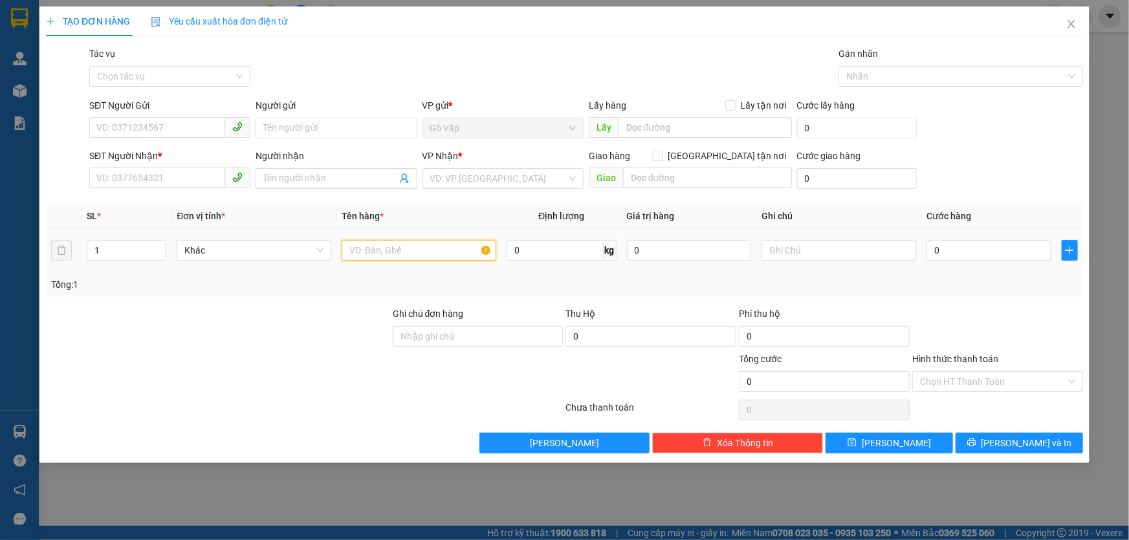
click at [432, 251] on input "text" at bounding box center [419, 250] width 155 height 21
type input "b- pt"
click at [155, 131] on input "SĐT Người Gửi" at bounding box center [157, 127] width 136 height 21
type input "0902116641"
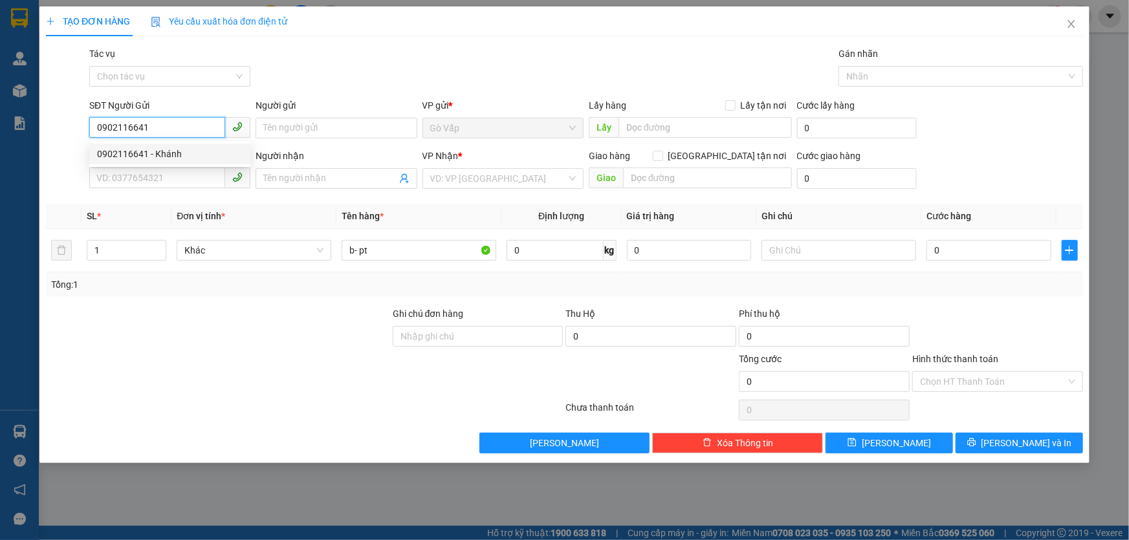
click at [159, 144] on div "0902116641 - Khánh" at bounding box center [169, 154] width 161 height 21
type input "Khánh"
type input "0902116641"
type input "Khánh"
type input "0902116641"
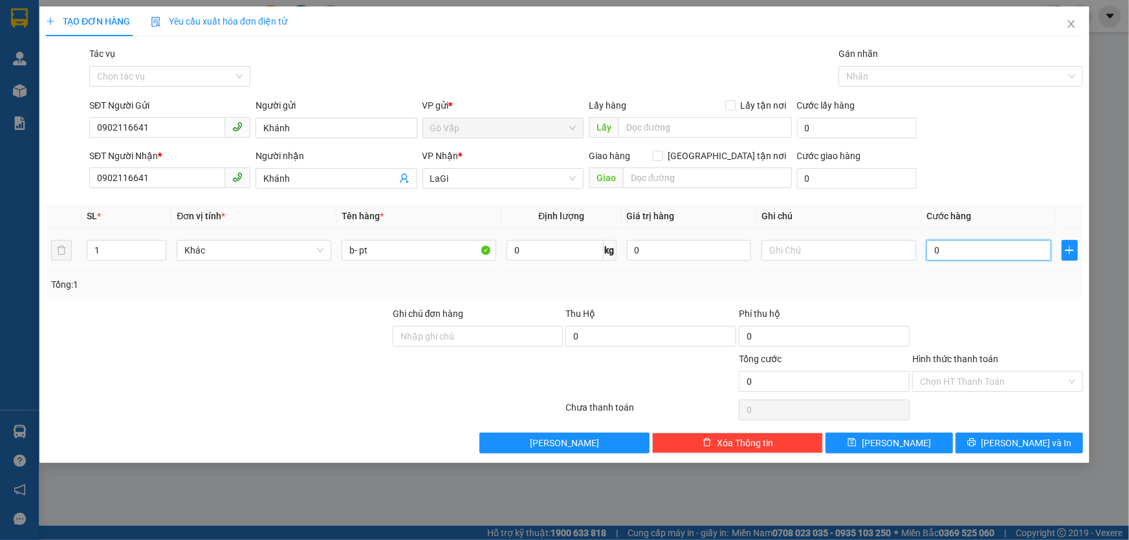
click at [963, 259] on input "0" at bounding box center [988, 250] width 125 height 21
type input "4"
type input "40"
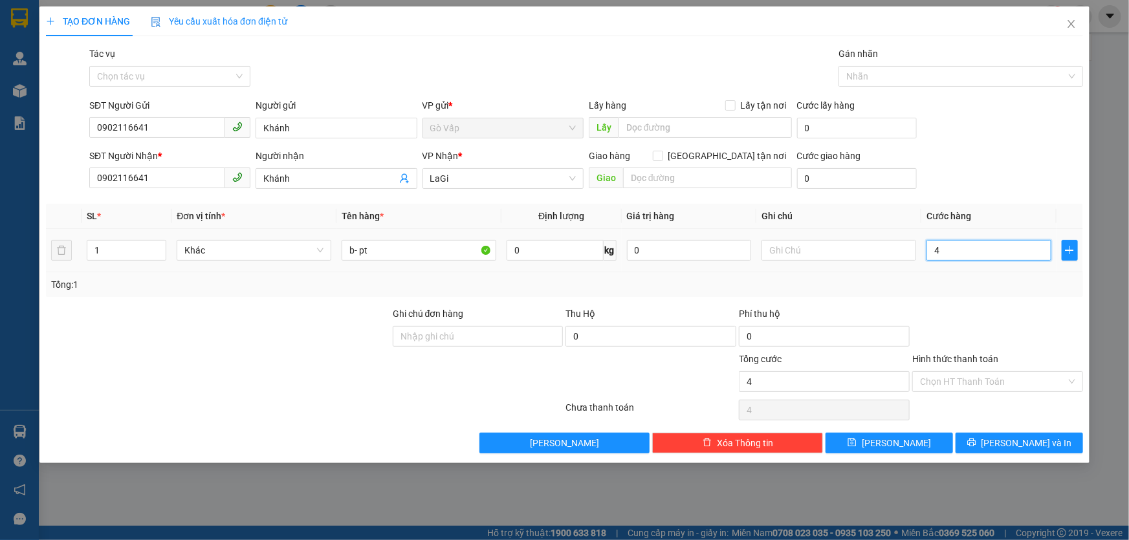
type input "40"
type input "40.000"
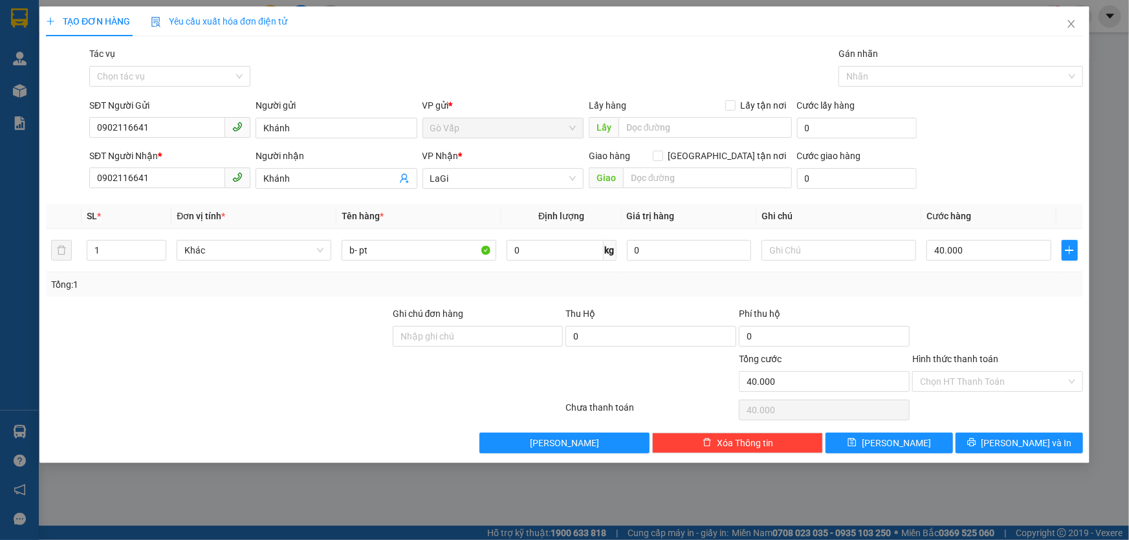
click at [1003, 309] on div at bounding box center [997, 329] width 173 height 45
drag, startPoint x: 1027, startPoint y: 411, endPoint x: 1024, endPoint y: 424, distance: 12.9
click at [1027, 418] on div "Chọn HT Thanh Toán" at bounding box center [997, 410] width 173 height 26
click at [1021, 433] on button "[PERSON_NAME] và In" at bounding box center [1019, 443] width 127 height 21
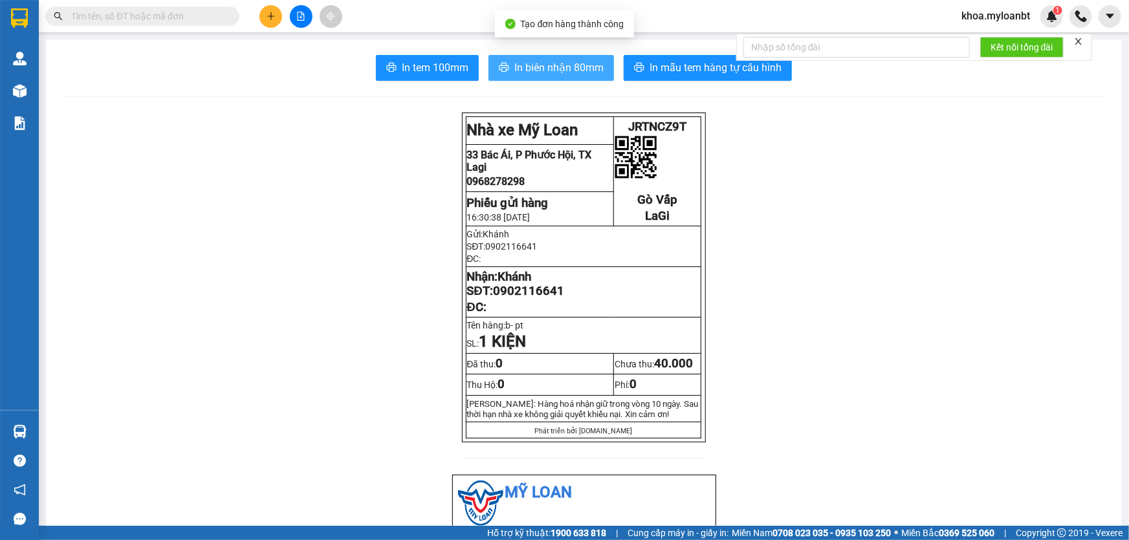
click at [563, 67] on span "In biên nhận 80mm" at bounding box center [558, 68] width 89 height 16
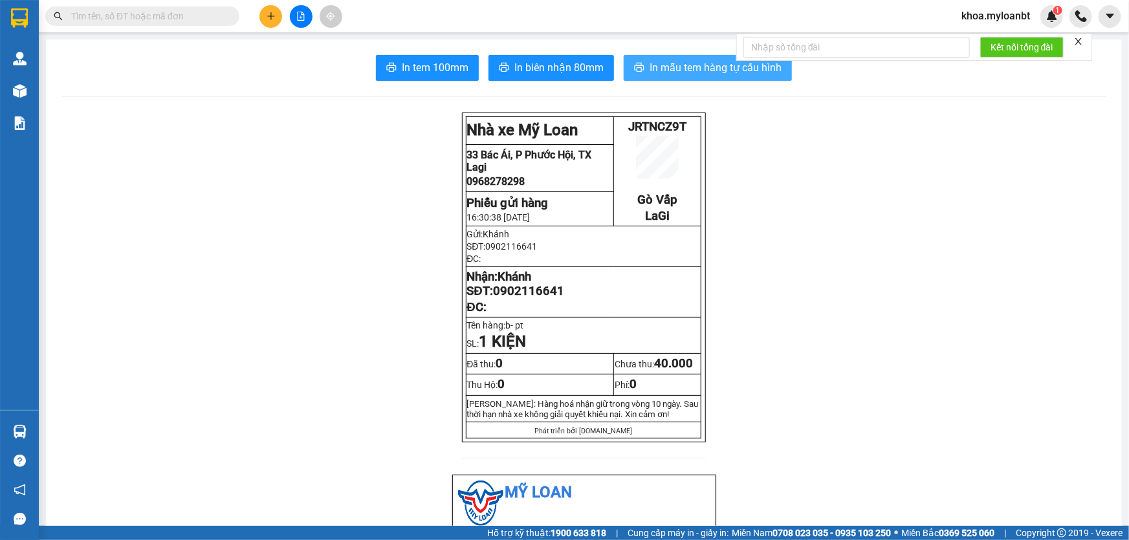
click at [697, 58] on button "In mẫu tem hàng tự cấu hình" at bounding box center [708, 68] width 168 height 26
drag, startPoint x: 124, startPoint y: 21, endPoint x: 133, endPoint y: 19, distance: 9.4
click at [133, 19] on input "text" at bounding box center [147, 16] width 153 height 14
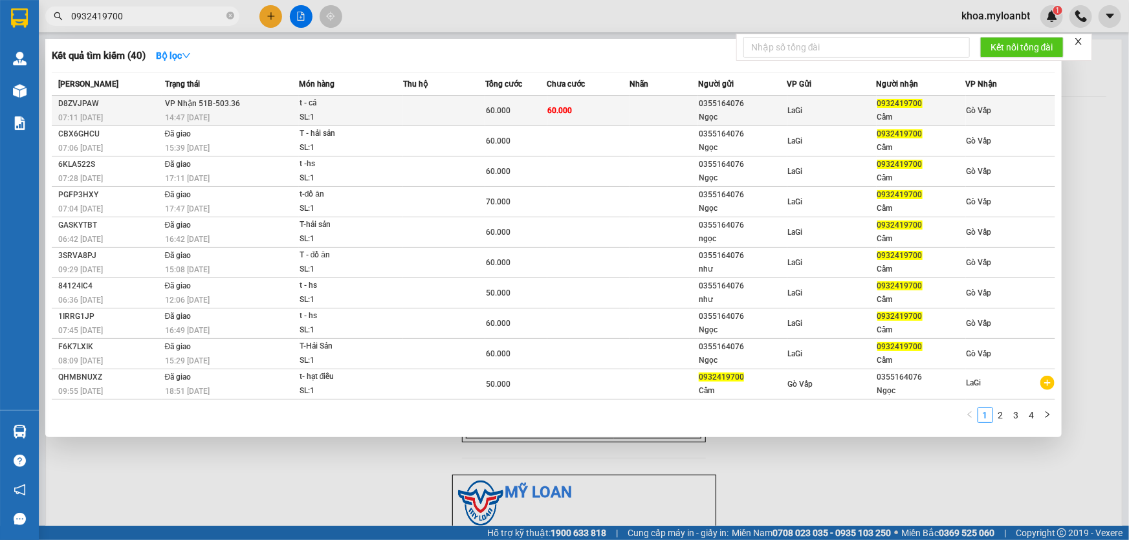
type input "0932419700"
click at [356, 111] on div "SL: 1" at bounding box center [348, 118] width 97 height 14
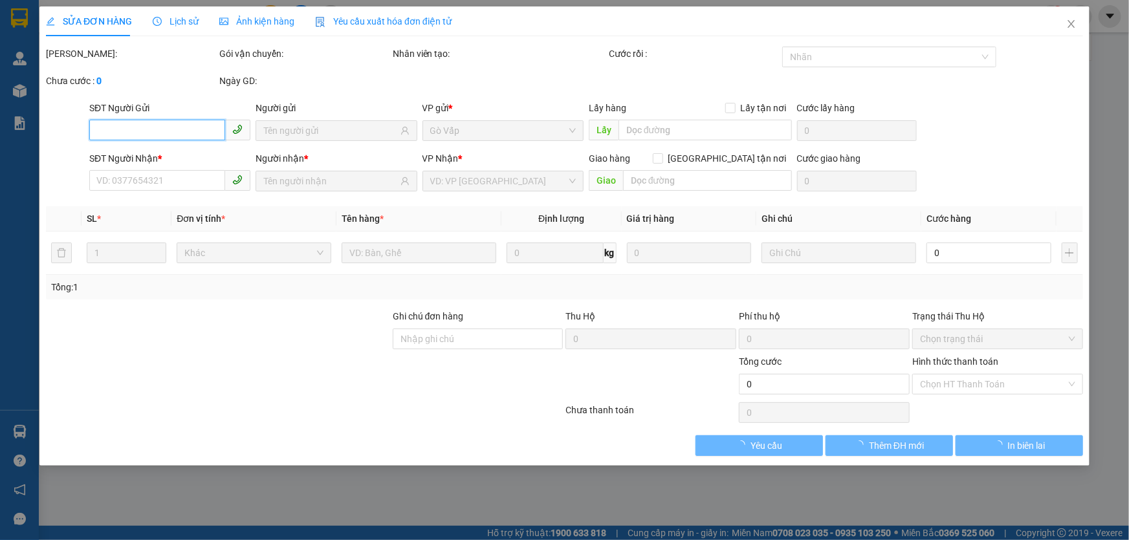
type input "0355164076"
type input "Ngọc"
type input "0932419700"
type input "Cẩm"
type input "60.000"
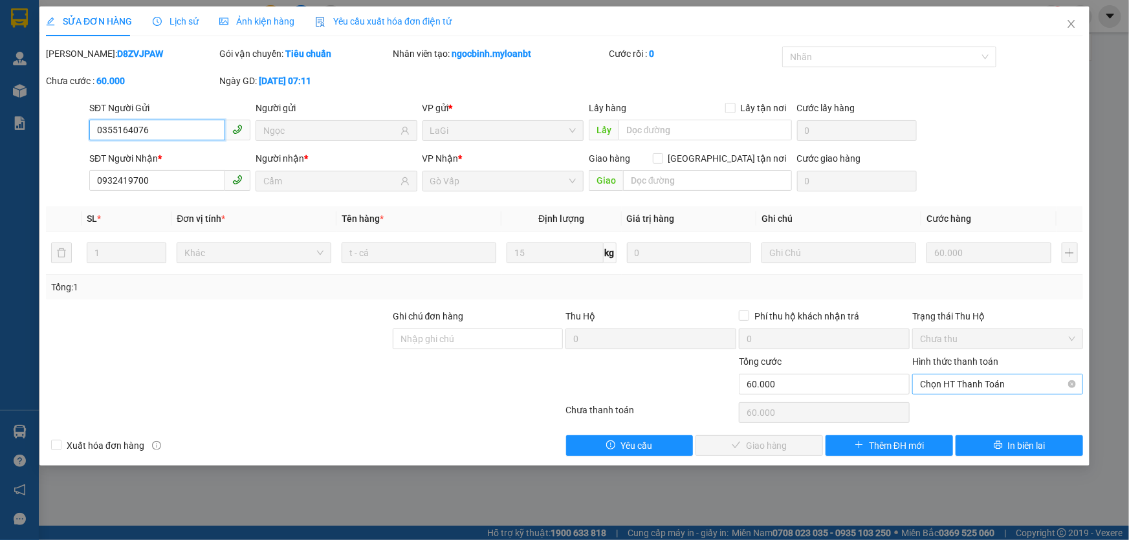
click at [1007, 392] on span "Chọn HT Thanh Toán" at bounding box center [997, 384] width 155 height 19
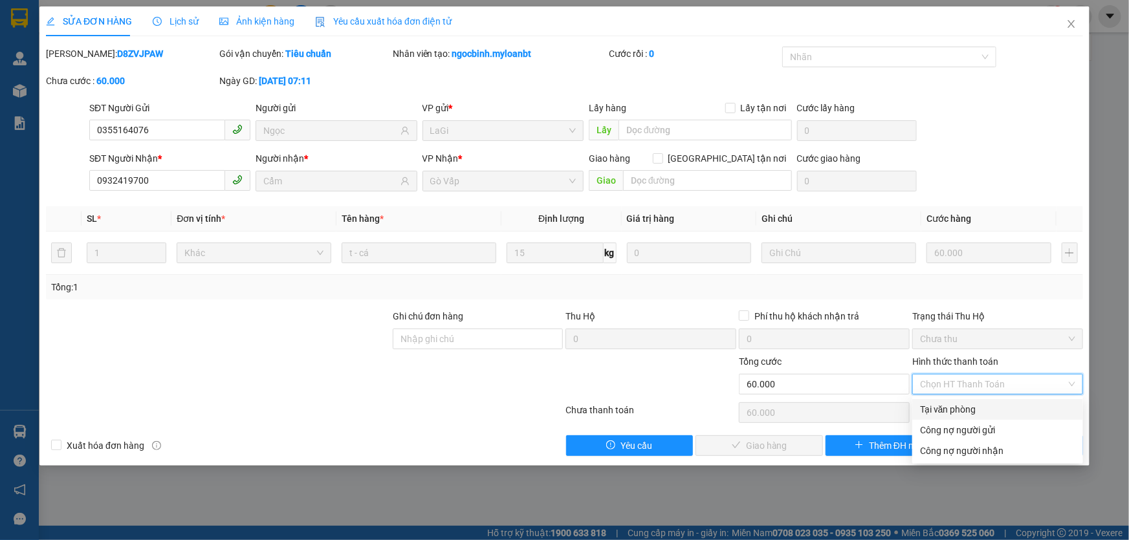
click at [983, 411] on div "Tại văn phòng" at bounding box center [997, 409] width 155 height 14
type input "0"
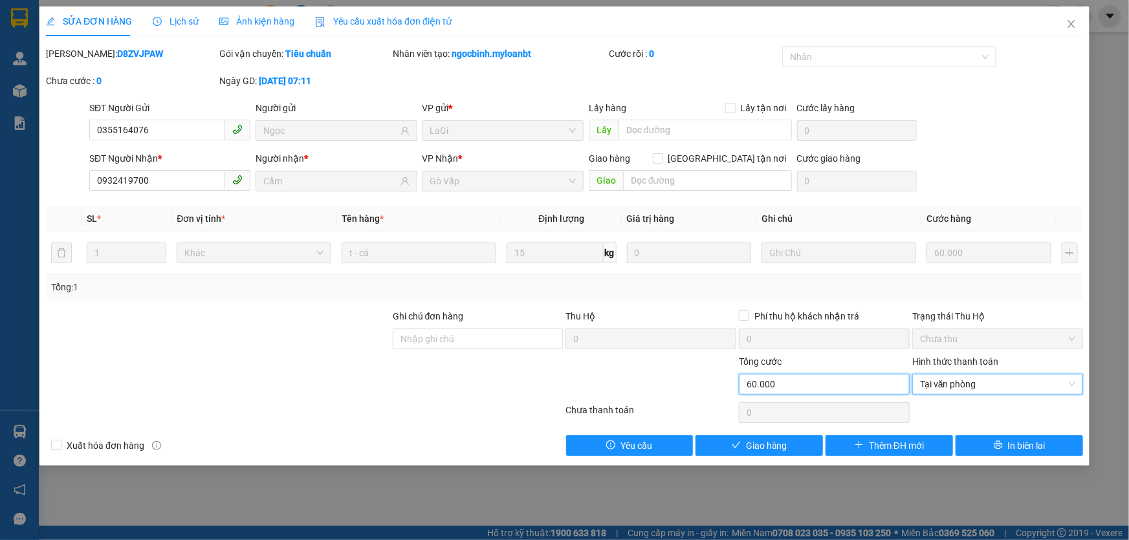
click at [745, 358] on div "Tổng cước 60.000" at bounding box center [824, 377] width 171 height 45
click at [733, 437] on button "Giao hàng" at bounding box center [759, 445] width 127 height 21
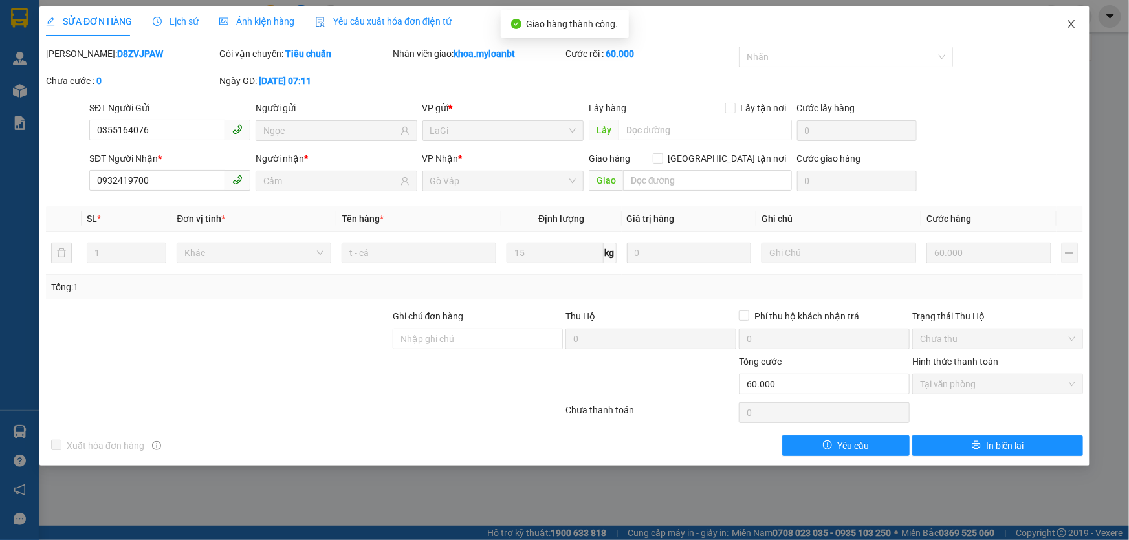
click at [1064, 19] on span "Close" at bounding box center [1071, 24] width 36 height 36
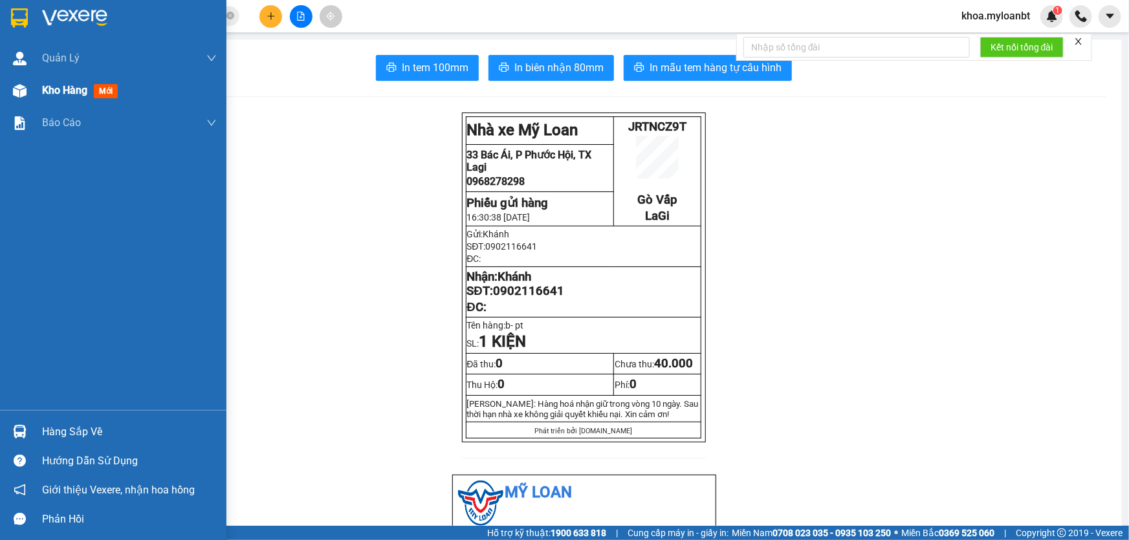
click at [16, 94] on img at bounding box center [20, 91] width 14 height 14
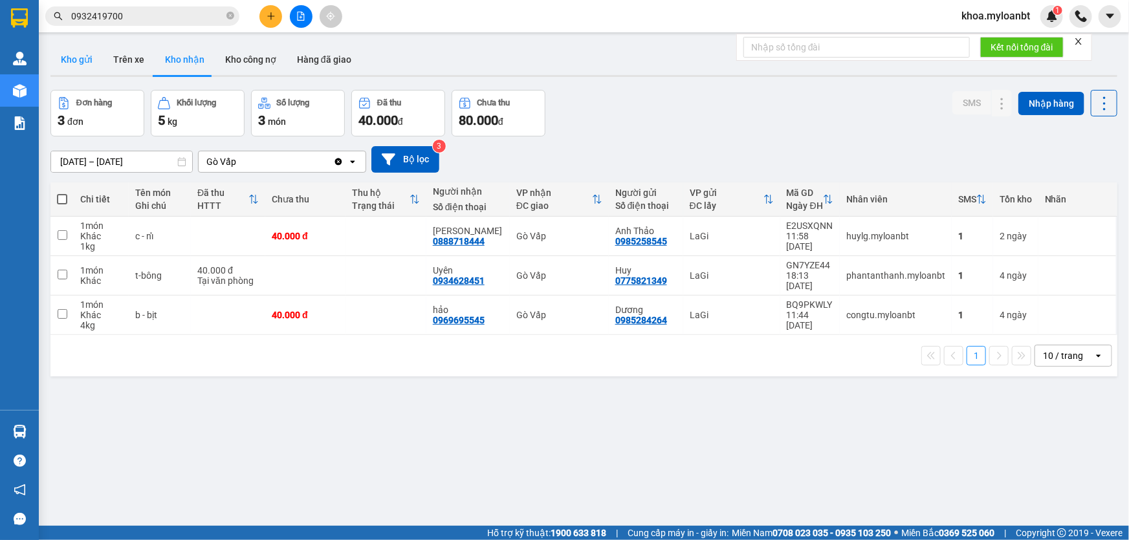
click at [74, 45] on button "Kho gửi" at bounding box center [76, 59] width 52 height 31
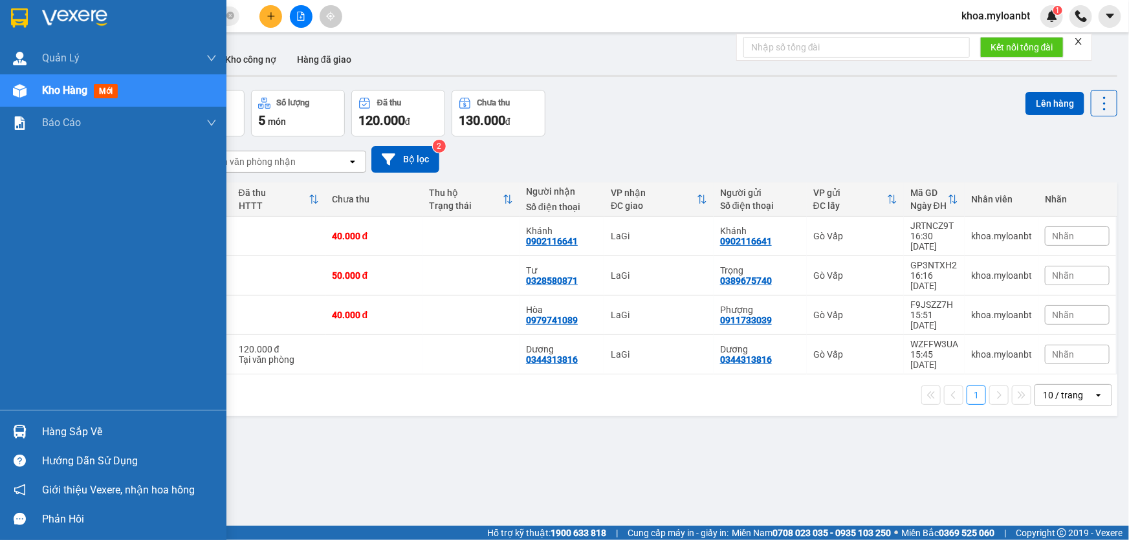
click at [13, 439] on img at bounding box center [20, 432] width 14 height 14
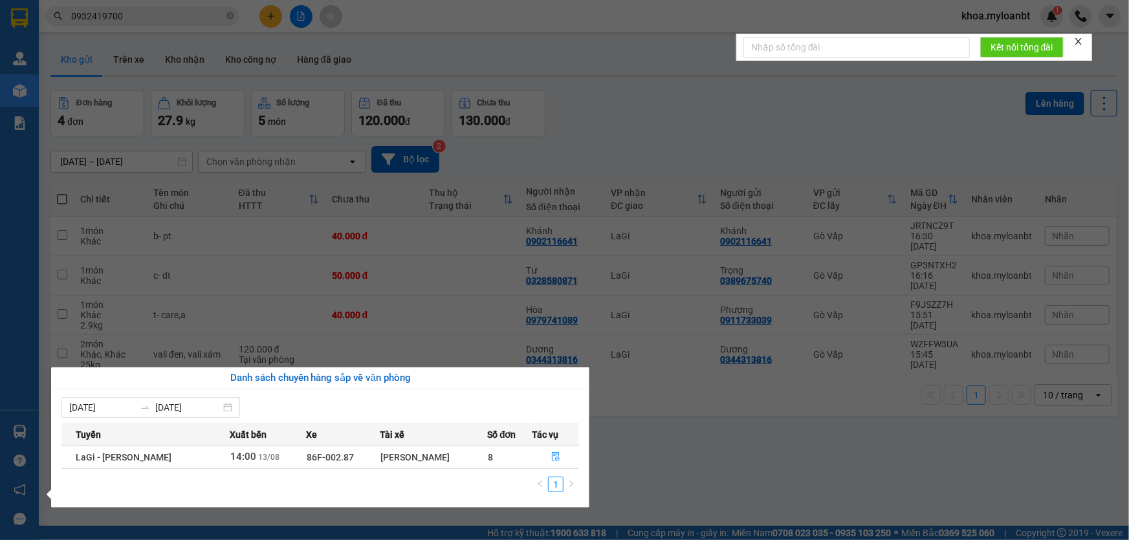
click at [580, 462] on div "07/08/2025 13/08/2025 Tuyến Xuất bến Xe Tài xế Số đơn Tác vụ LaGi - Hồ Chí Minh…" at bounding box center [320, 448] width 538 height 118
click at [538, 451] on button "button" at bounding box center [555, 457] width 46 height 21
